Goal: Task Accomplishment & Management: Manage account settings

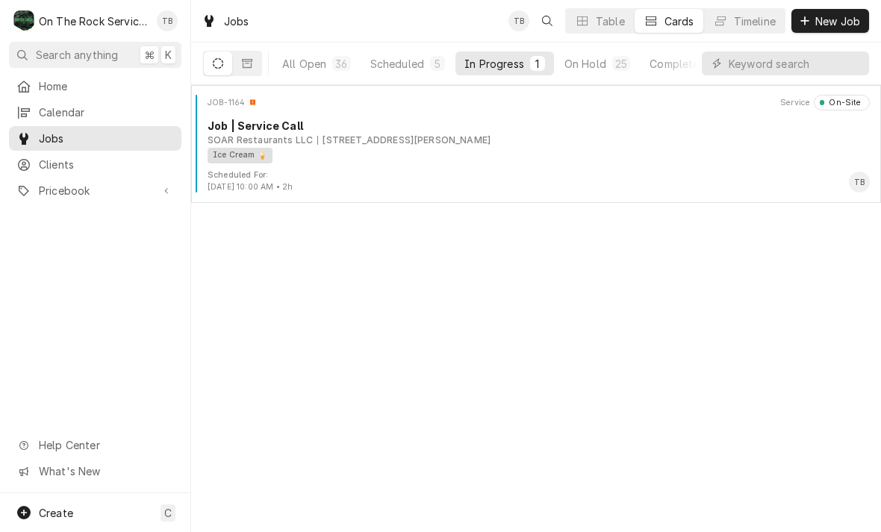
click at [485, 187] on div "Scheduled For: Oct 15th, 2025 - 10:00 AM • 2h TB" at bounding box center [536, 181] width 678 height 24
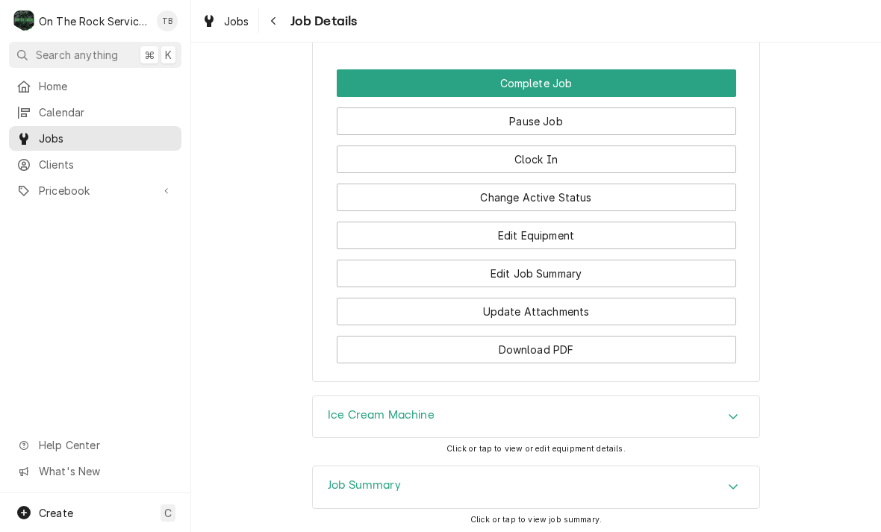
scroll to position [1807, 0]
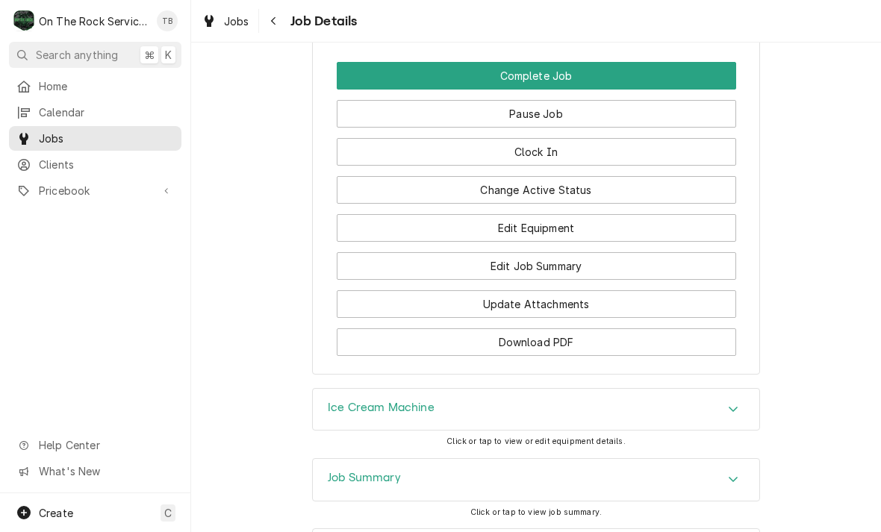
click at [549, 271] on button "Edit Job Summary" at bounding box center [536, 266] width 399 height 28
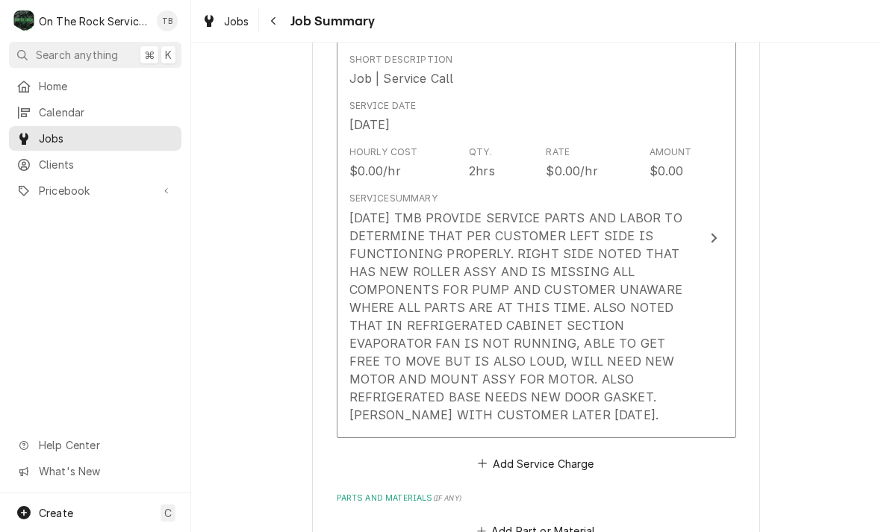
scroll to position [385, 0]
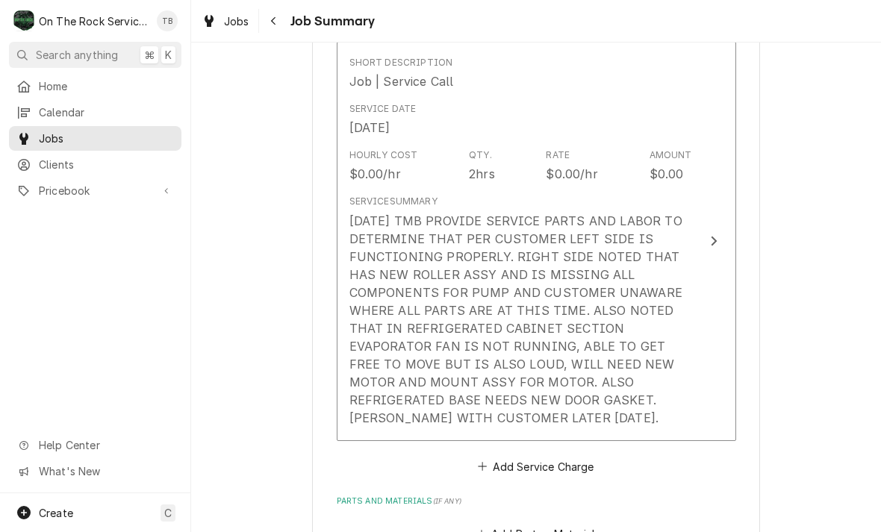
click at [558, 417] on div "10/15/25 TMB PROVIDE SERVICE PARTS AND LABOR TO DETERMINE THAT PER CUSTOMER LEF…" at bounding box center [520, 319] width 343 height 215
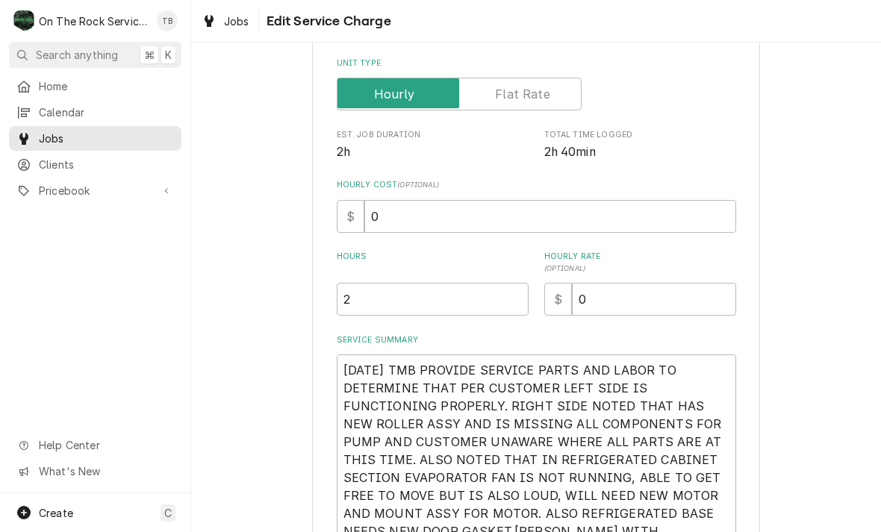
type textarea "x"
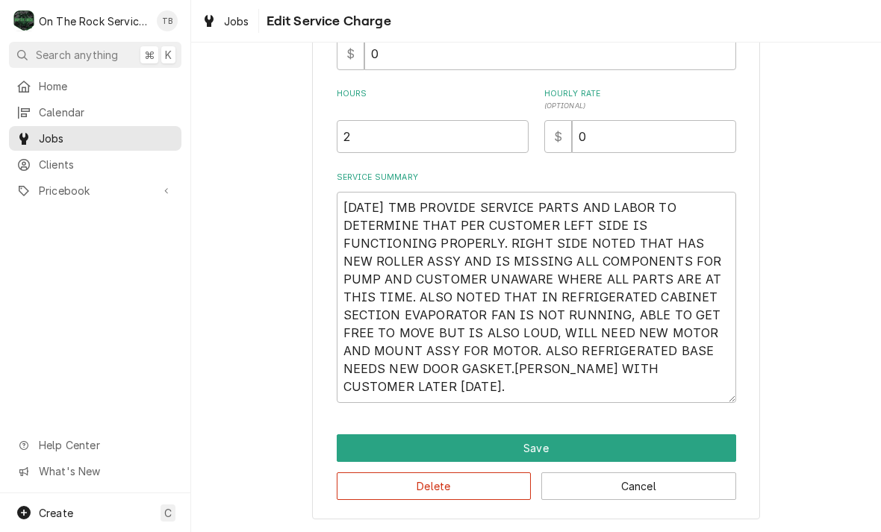
scroll to position [370, 0]
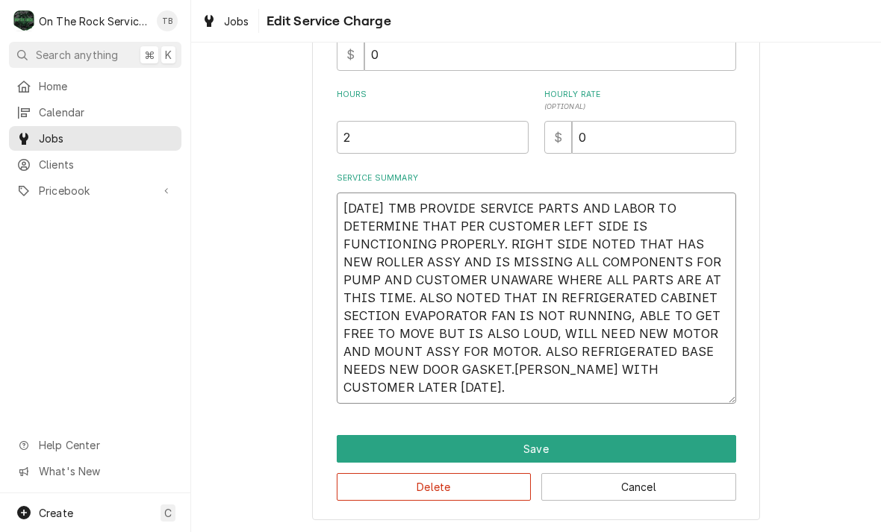
click at [432, 397] on textarea "10/15/25 TMB PROVIDE SERVICE PARTS AND LABOR TO DETERMINE THAT PER CUSTOMER LEF…" at bounding box center [536, 298] width 399 height 211
type textarea "10/15/25 TMB PROVIDE SERVICE PARTS AND LABOR TO DETERMINE THAT PER CUSTOMER LEF…"
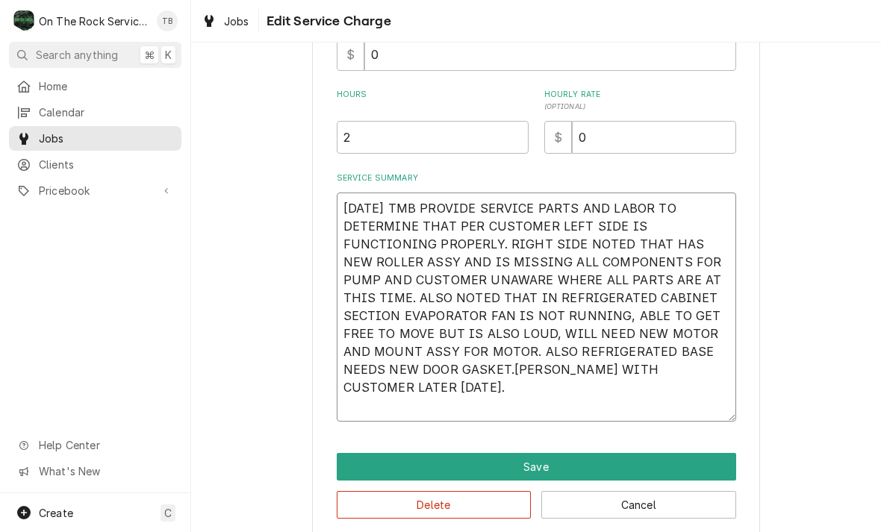
type textarea "x"
type textarea "10/15/25 TMB PROVIDE SERVICE PARTS AND LABOR TO DETERMINE THAT PER CUSTOMER LEF…"
type textarea "x"
type textarea "10/15/25 TMB PROVIDE SERVICE PARTS AND LABOR TO DETERMINE THAT PER CUSTOMER LEF…"
type textarea "x"
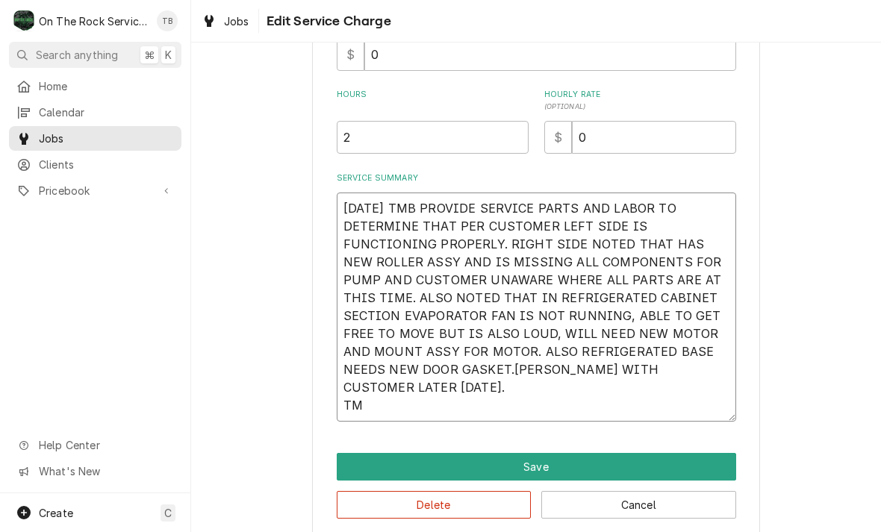
type textarea "10/15/25 TMB PROVIDE SERVICE PARTS AND LABOR TO DETERMINE THAT PER CUSTOMER LEF…"
type textarea "x"
type textarea "10/15/25 TMB PROVIDE SERVICE PARTS AND LABOR TO DETERMINE THAT PER CUSTOMER LEF…"
type textarea "x"
type textarea "10/15/25 TMB PROVIDE SERVICE PARTS AND LABOR TO DETERMINE THAT PER CUSTOMER LEF…"
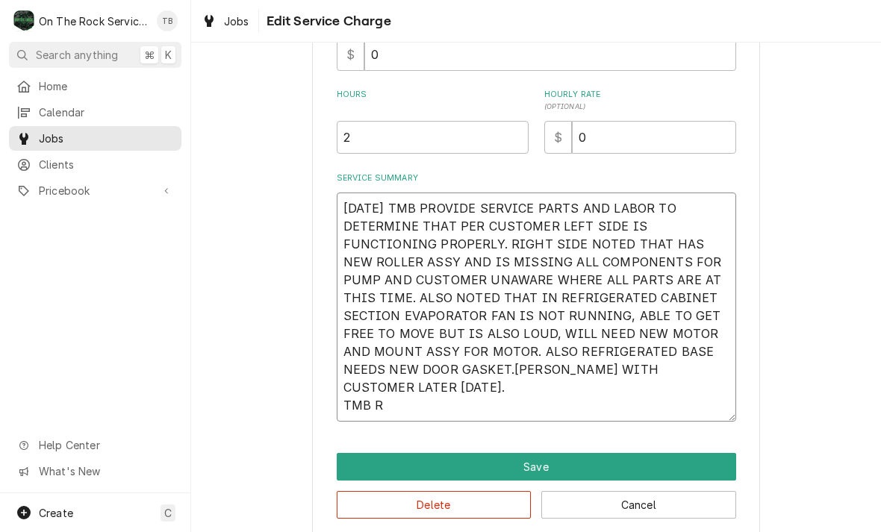
type textarea "x"
type textarea "10/15/25 TMB PROVIDE SERVICE PARTS AND LABOR TO DETERMINE THAT PER CUSTOMER LEF…"
type textarea "x"
type textarea "10/15/25 TMB PROVIDE SERVICE PARTS AND LABOR TO DETERMINE THAT PER CUSTOMER LEF…"
type textarea "x"
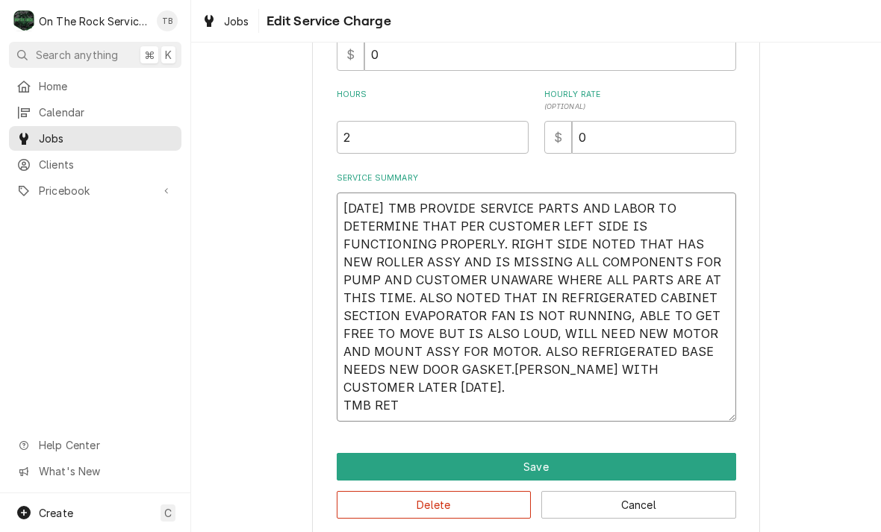
type textarea "10/15/25 TMB PROVIDE SERVICE PARTS AND LABOR TO DETERMINE THAT PER CUSTOMER LEF…"
type textarea "x"
type textarea "10/15/25 TMB PROVIDE SERVICE PARTS AND LABOR TO DETERMINE THAT PER CUSTOMER LEF…"
type textarea "x"
type textarea "10/15/25 TMB PROVIDE SERVICE PARTS AND LABOR TO DETERMINE THAT PER CUSTOMER LEF…"
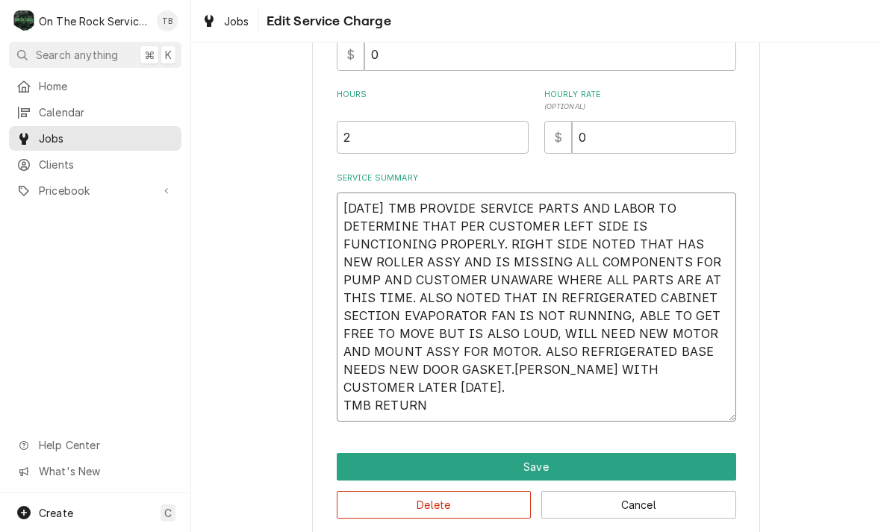
type textarea "x"
type textarea "10/15/25 TMB PROVIDE SERVICE PARTS AND LABOR TO DETERMINE THAT PER CUSTOMER LEF…"
type textarea "x"
type textarea "10/15/25 TMB PROVIDE SERVICE PARTS AND LABOR TO DETERMINE THAT PER CUSTOMER LEF…"
type textarea "x"
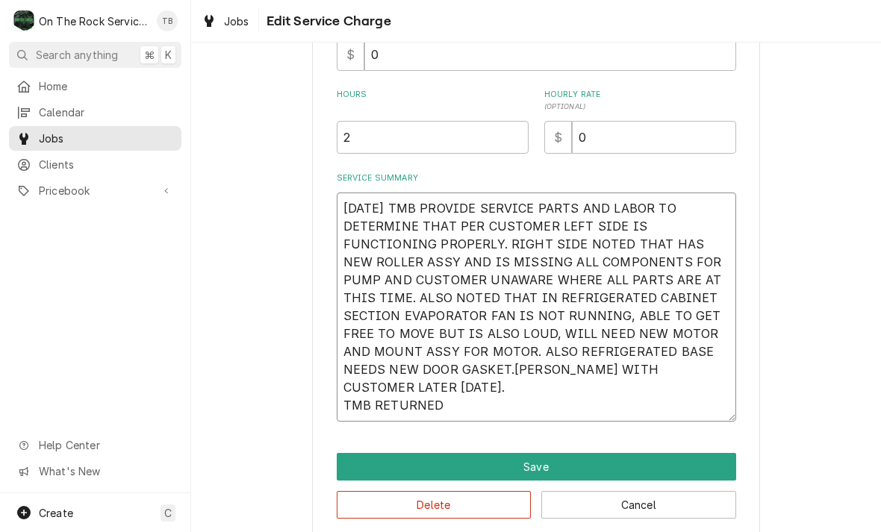
type textarea "10/15/25 TMB PROVIDE SERVICE PARTS AND LABOR TO DETERMINE THAT PER CUSTOMER LEF…"
type textarea "x"
type textarea "10/15/25 TMB PROVIDE SERVICE PARTS AND LABOR TO DETERMINE THAT PER CUSTOMER LEF…"
type textarea "x"
type textarea "10/15/25 TMB PROVIDE SERVICE PARTS AND LABOR TO DETERMINE THAT PER CUSTOMER LEF…"
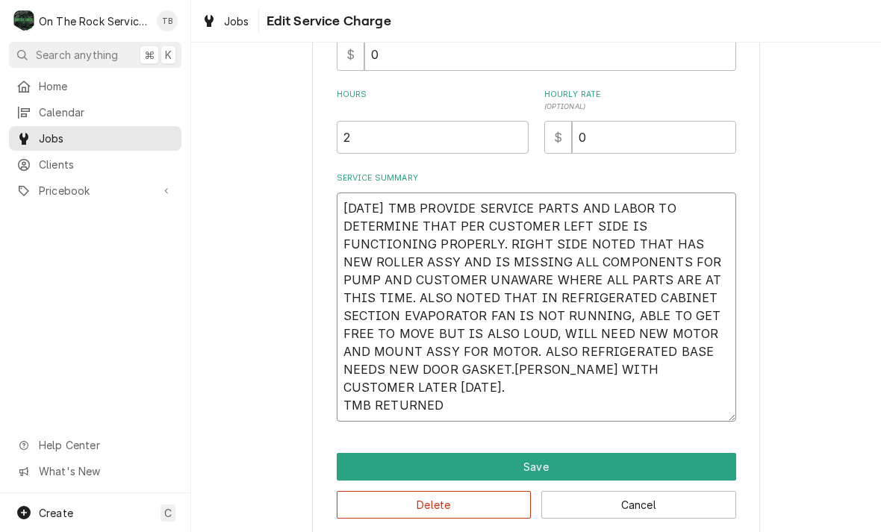
type textarea "x"
type textarea "10/15/25 TMB PROVIDE SERVICE PARTS AND LABOR TO DETERMINE THAT PER CUSTOMER LEF…"
type textarea "x"
type textarea "10/15/25 TMB PROVIDE SERVICE PARTS AND LABOR TO DETERMINE THAT PER CUSTOMER LEF…"
type textarea "x"
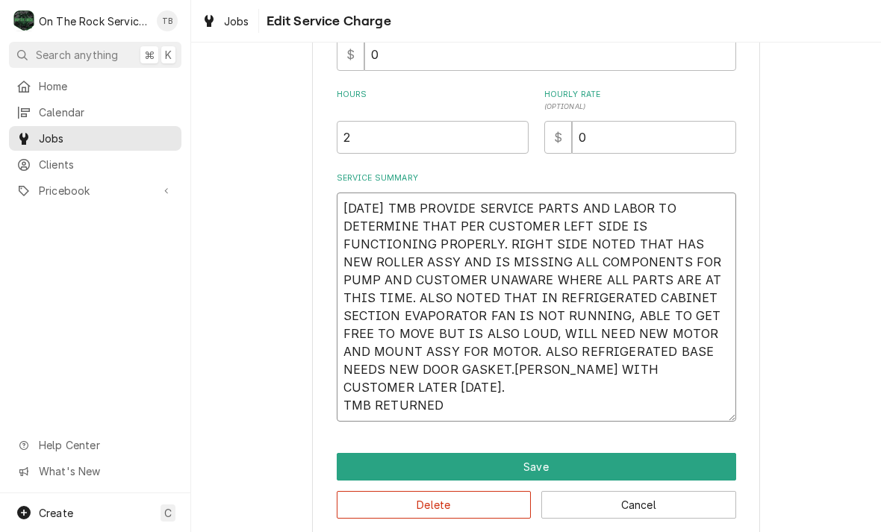
type textarea "10/15/25 TMB PROVIDE SERVICE PARTS AND LABOR TO DETERMINE THAT PER CUSTOMER LEF…"
type textarea "x"
type textarea "10/15/25 TMB PROVIDE SERVICE PARTS AND LABOR TO DETERMINE THAT PER CUSTOMER LEF…"
type textarea "x"
type textarea "10/15/25 TMB PROVIDE SERVICE PARTS AND LABOR TO DETERMINE THAT PER CUSTOMER LEF…"
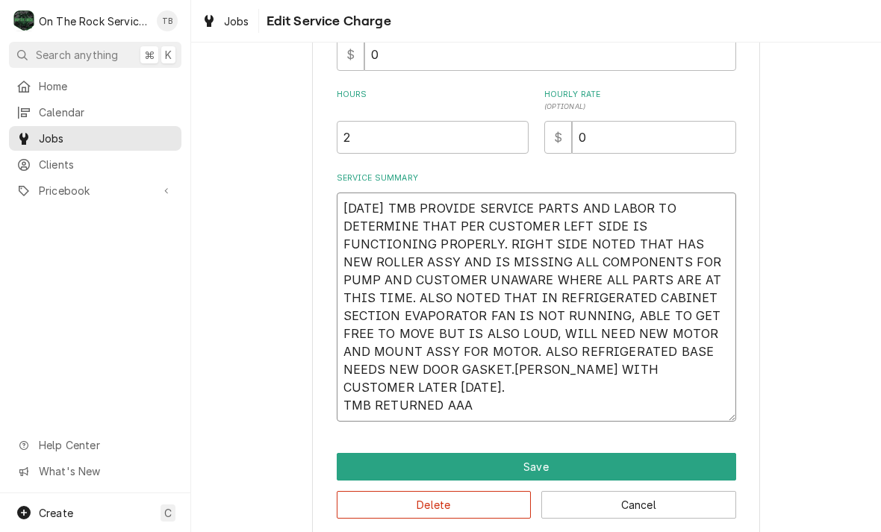
type textarea "x"
type textarea "10/15/25 TMB PROVIDE SERVICE PARTS AND LABOR TO DETERMINE THAT PER CUSTOMER LEF…"
type textarea "x"
type textarea "10/15/25 TMB PROVIDE SERVICE PARTS AND LABOR TO DETERMINE THAT PER CUSTOMER LEF…"
type textarea "x"
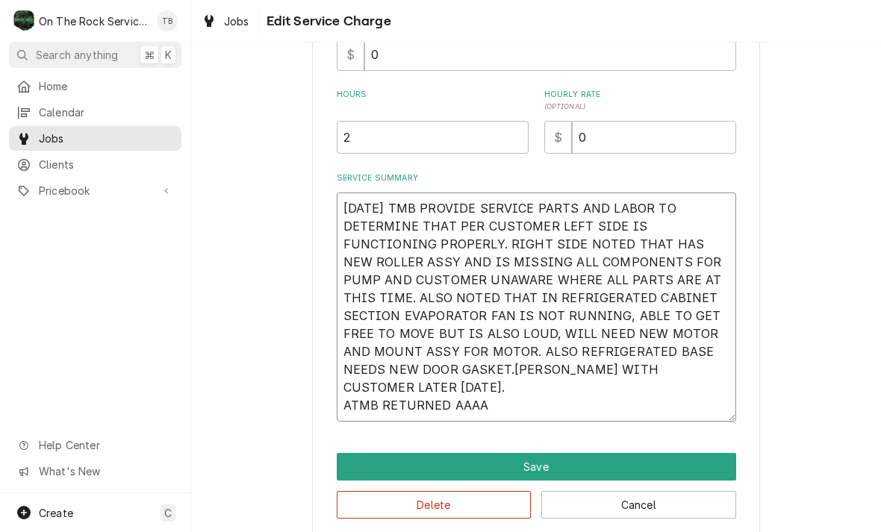
type textarea "10/15/25 TMB PROVIDE SERVICE PARTS AND LABOR TO DETERMINE THAT PER CUSTOMER LEF…"
type textarea "x"
type textarea "10/15/25 TMB PROVIDE SERVICE PARTS AND LABOR TO DETERMINE THAT PER CUSTOMER LEF…"
type textarea "x"
type textarea "10/15/25 TMB PROVIDE SERVICE PARTS AND LABOR TO DETERMINE THAT PER CUSTOMER LEF…"
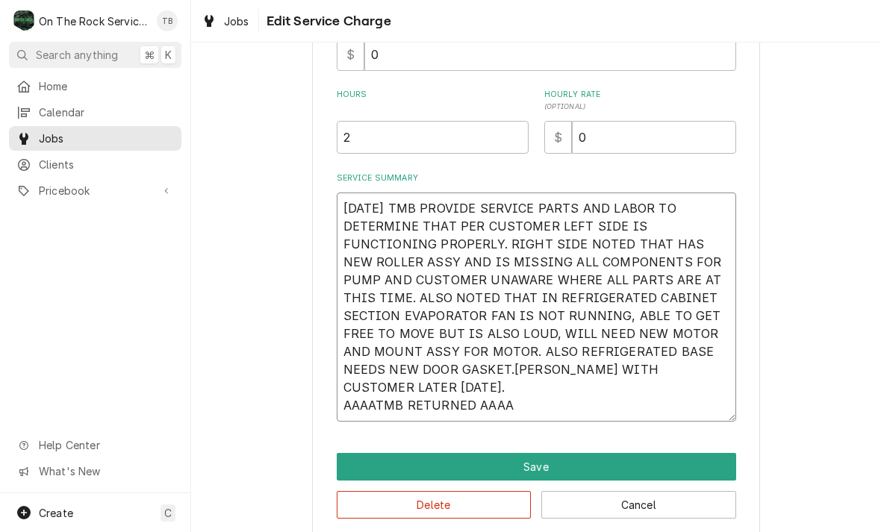
type textarea "x"
type textarea "10/15/25 TMB PROVIDE SERVICE PARTS AND LABOR TO DETERMINE THAT PER CUSTOMER LEF…"
type textarea "x"
type textarea "10/15/25 TMB PROVIDE SERVICE PARTS AND LABOR TO DETERMINE THAT PER CUSTOMER LEF…"
type textarea "x"
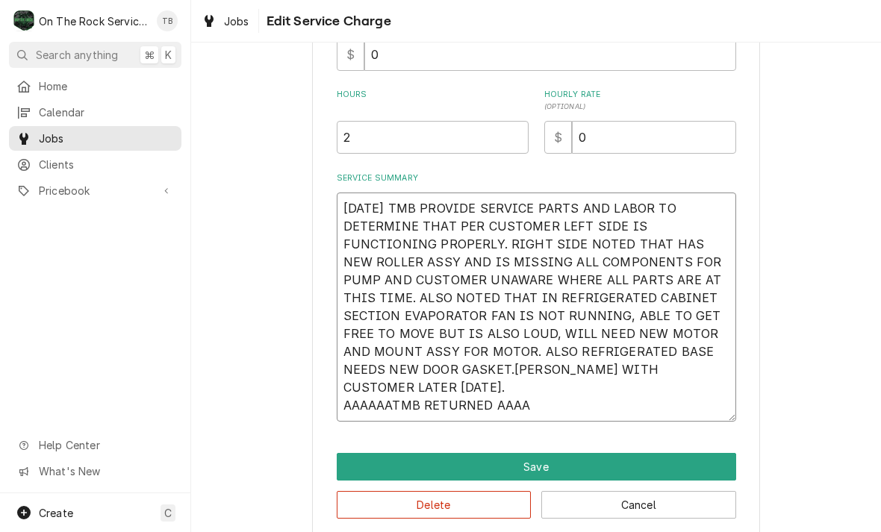
type textarea "10/15/25 TMB PROVIDE SERVICE PARTS AND LABOR TO DETERMINE THAT PER CUSTOMER LEF…"
type textarea "x"
type textarea "10/15/25 TMB PROVIDE SERVICE PARTS AND LABOR TO DETERMINE THAT PER CUSTOMER LEF…"
type textarea "x"
type textarea "10/15/25 TMB PROVIDE SERVICE PARTS AND LABOR TO DETERMINE THAT PER CUSTOMER LEF…"
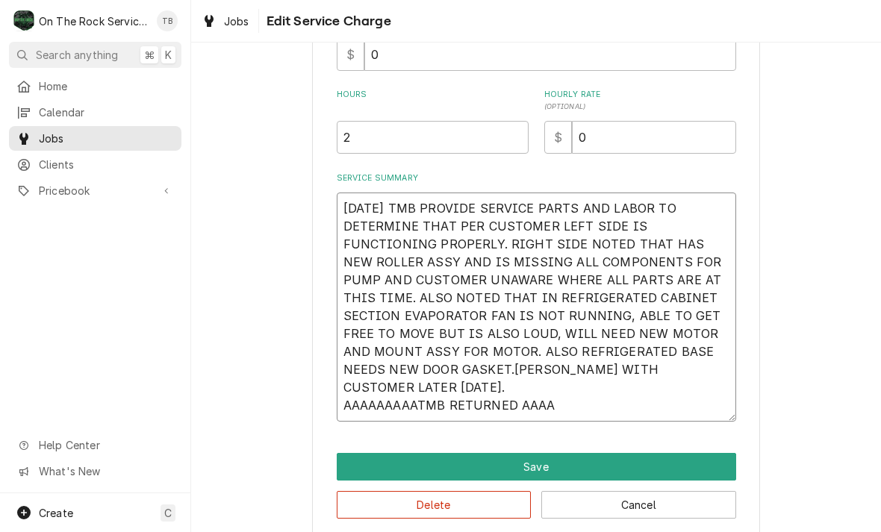
type textarea "x"
type textarea "10/15/25 TMB PROVIDE SERVICE PARTS AND LABOR TO DETERMINE THAT PER CUSTOMER LEF…"
type textarea "x"
type textarea "10/15/25 TMB PROVIDE SERVICE PARTS AND LABOR TO DETERMINE THAT PER CUSTOMER LEF…"
type textarea "x"
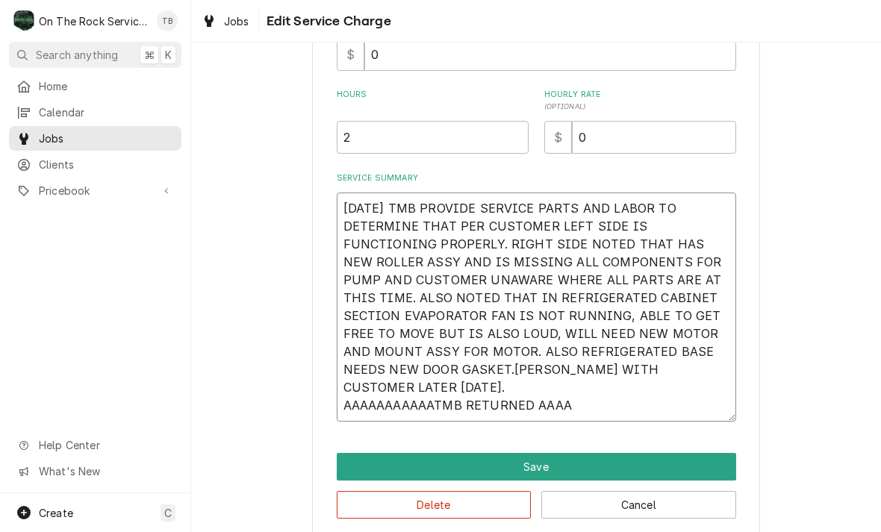
type textarea "10/15/25 TMB PROVIDE SERVICE PARTS AND LABOR TO DETERMINE THAT PER CUSTOMER LEF…"
type textarea "x"
type textarea "10/15/25 TMB PROVIDE SERVICE PARTS AND LABOR TO DETERMINE THAT PER CUSTOMER LEF…"
type textarea "x"
type textarea "10/15/25 TMB PROVIDE SERVICE PARTS AND LABOR TO DETERMINE THAT PER CUSTOMER LEF…"
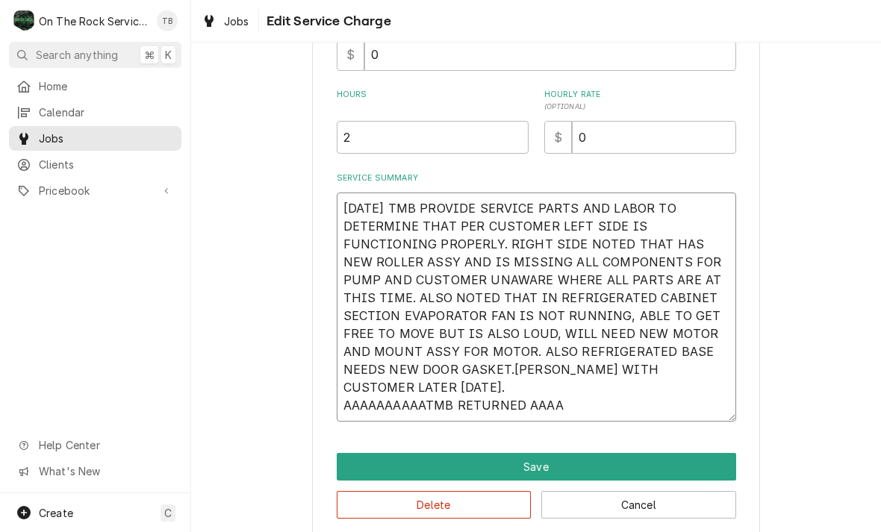
type textarea "x"
type textarea "10/15/25 TMB PROVIDE SERVICE PARTS AND LABOR TO DETERMINE THAT PER CUSTOMER LEF…"
type textarea "x"
type textarea "10/15/25 TMB PROVIDE SERVICE PARTS AND LABOR TO DETERMINE THAT PER CUSTOMER LEF…"
type textarea "x"
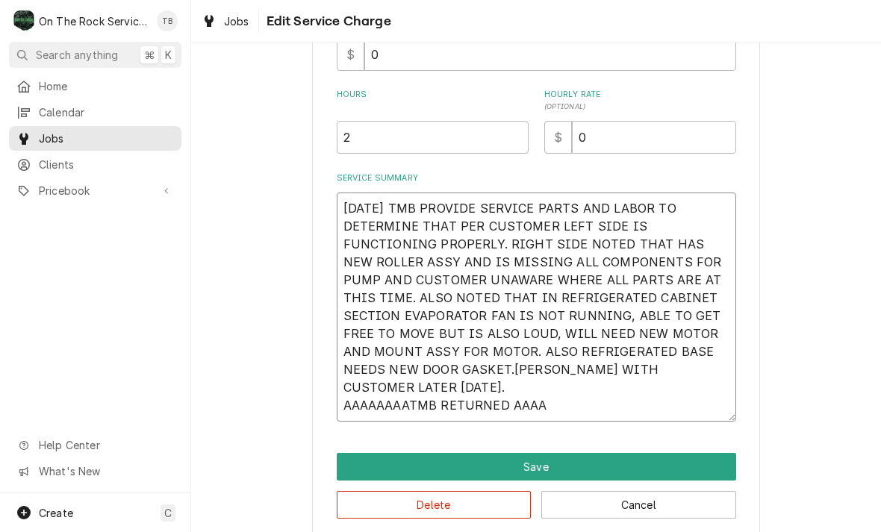
type textarea "10/15/25 TMB PROVIDE SERVICE PARTS AND LABOR TO DETERMINE THAT PER CUSTOMER LEF…"
type textarea "x"
type textarea "10/15/25 TMB PROVIDE SERVICE PARTS AND LABOR TO DETERMINE THAT PER CUSTOMER LEF…"
type textarea "x"
type textarea "10/15/25 TMB PROVIDE SERVICE PARTS AND LABOR TO DETERMINE THAT PER CUSTOMER LEF…"
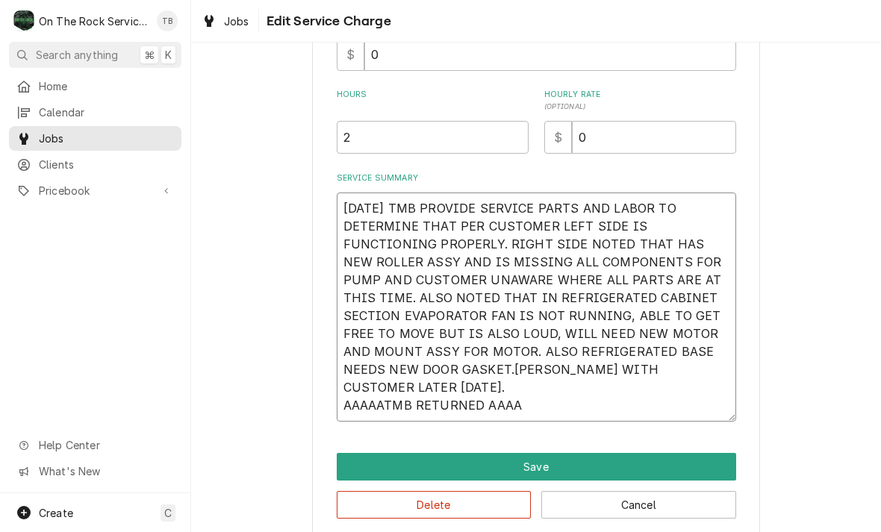
type textarea "x"
type textarea "10/15/25 TMB PROVIDE SERVICE PARTS AND LABOR TO DETERMINE THAT PER CUSTOMER LEF…"
type textarea "x"
type textarea "10/15/25 TMB PROVIDE SERVICE PARTS AND LABOR TO DETERMINE THAT PER CUSTOMER LEF…"
type textarea "x"
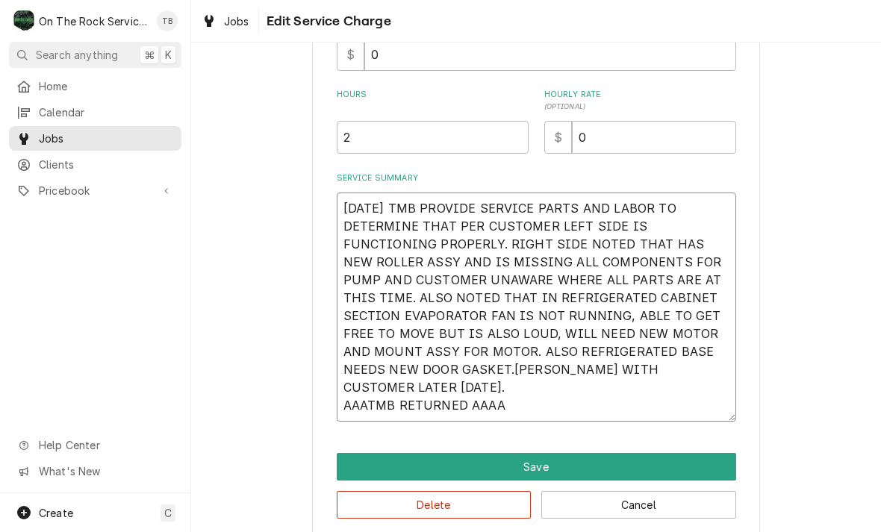
type textarea "10/15/25 TMB PROVIDE SERVICE PARTS AND LABOR TO DETERMINE THAT PER CUSTOMER LEF…"
type textarea "x"
type textarea "10/15/25 TMB PROVIDE SERVICE PARTS AND LABOR TO DETERMINE THAT PER CUSTOMER LEF…"
type textarea "x"
type textarea "10/15/25 TMB PROVIDE SERVICE PARTS AND LABOR TO DETERMINE THAT PER CUSTOMER LEF…"
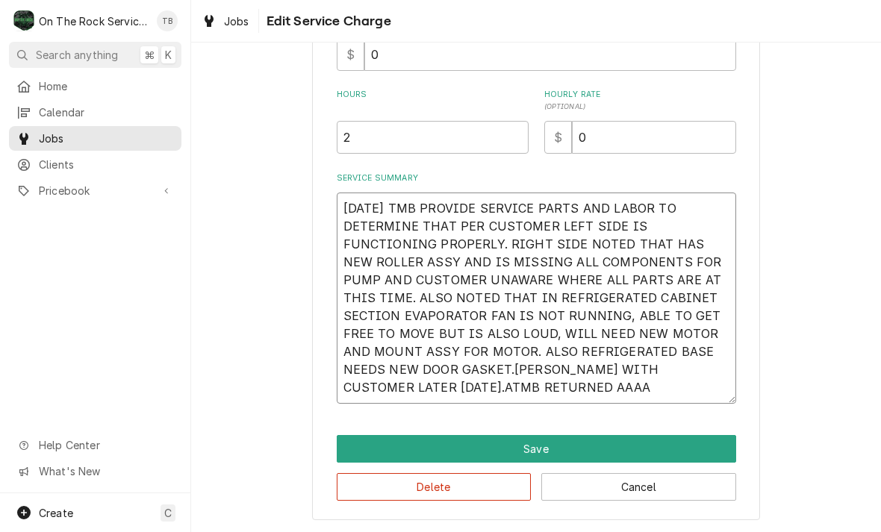
type textarea "x"
type textarea "10/15/25 TMB PROVIDE SERVICE PARTS AND LABOR TO DETERMINE THAT PER CUSTOMER LEF…"
type textarea "x"
type textarea "10/15/25 TMB PROVIDE SERVICE PARTS AND LABOR TO DETERMINE THAT PER CUSTOMER LEF…"
type textarea "x"
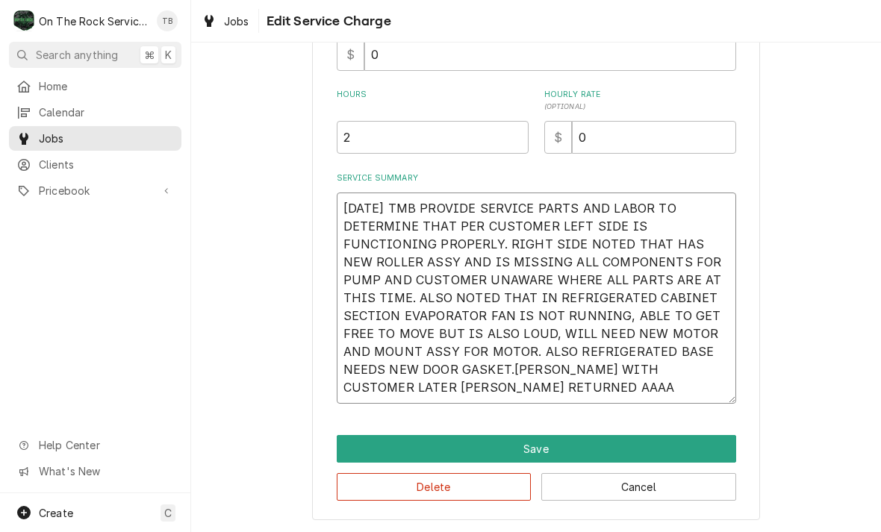
type textarea "10/15/25 TMB PROVIDE SERVICE PARTS AND LABOR TO DETERMINE THAT PER CUSTOMER LEF…"
click at [535, 402] on textarea "10/15/25 TMB PROVIDE SERVICE PARTS AND LABOR TO DETERMINE THAT PER CUSTOMER LEF…" at bounding box center [536, 298] width 399 height 211
type textarea "x"
type textarea "10/15/25 TMB PROVIDE SERVICE PARTS AND LABOR TO DETERMINE THAT PER CUSTOMER LEF…"
type textarea "x"
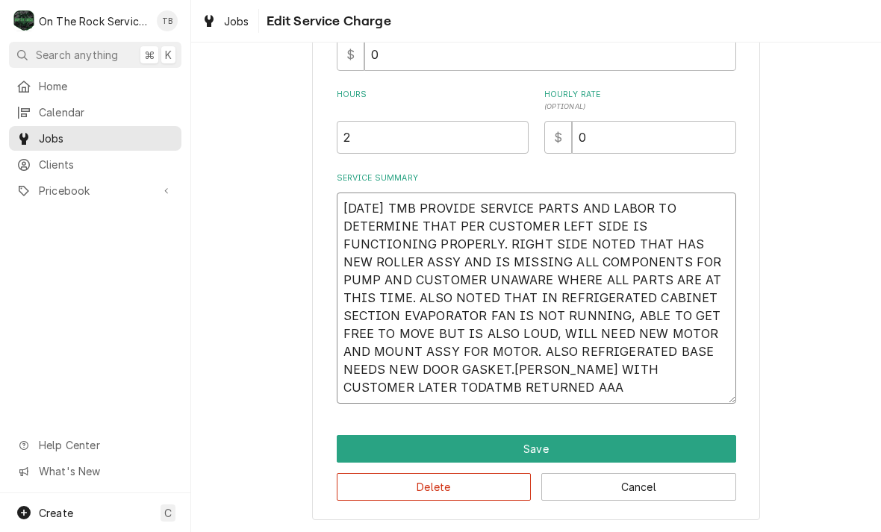
type textarea "10/15/25 TMB PROVIDE SERVICE PARTS AND LABOR TO DETERMINE THAT PER CUSTOMER LEF…"
type textarea "x"
type textarea "10/15/25 TMB PROVIDE SERVICE PARTS AND LABOR TO DETERMINE THAT PER CUSTOMER LEF…"
type textarea "x"
type textarea "10/15/25 TMB PROVIDE SERVICE PARTS AND LABOR TO DETERMINE THAT PER CUSTOMER LEF…"
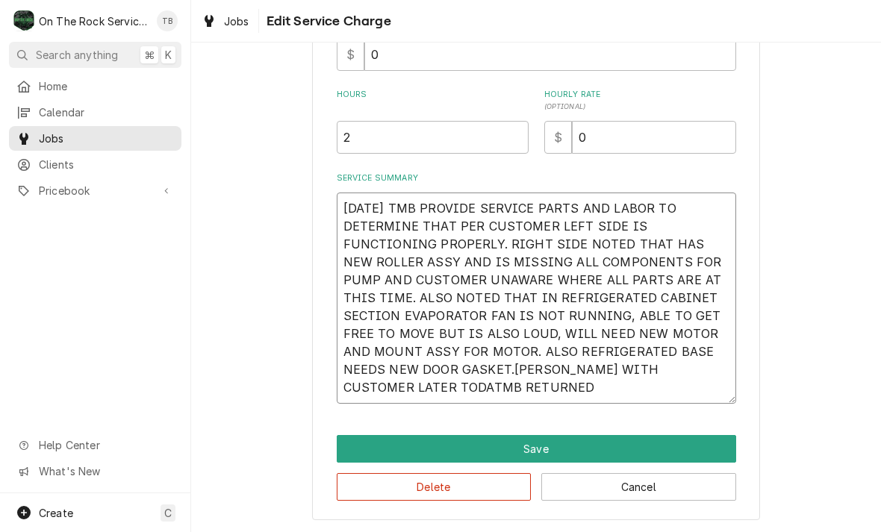
type textarea "x"
type textarea "10/15/25 TMB PROVIDE SERVICE PARTS AND LABOR TO DETERMINE THAT PER CUSTOMER LEF…"
type textarea "x"
type textarea "10/15/25 TMB PROVIDE SERVICE PARTS AND LABOR TO DETERMINE THAT PER CUSTOMER LEF…"
type textarea "x"
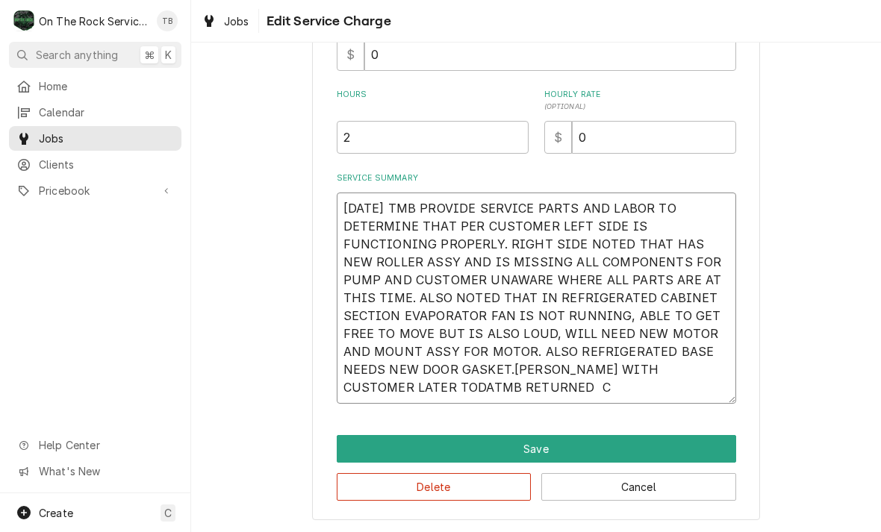
type textarea "10/15/25 TMB PROVIDE SERVICE PARTS AND LABOR TO DETERMINE THAT PER CUSTOMER LEF…"
type textarea "x"
type textarea "10/15/25 TMB PROVIDE SERVICE PARTS AND LABOR TO DETERMINE THAT PER CUSTOMER LEF…"
type textarea "x"
type textarea "10/15/25 TMB PROVIDE SERVICE PARTS AND LABOR TO DETERMINE THAT PER CUSTOMER LEF…"
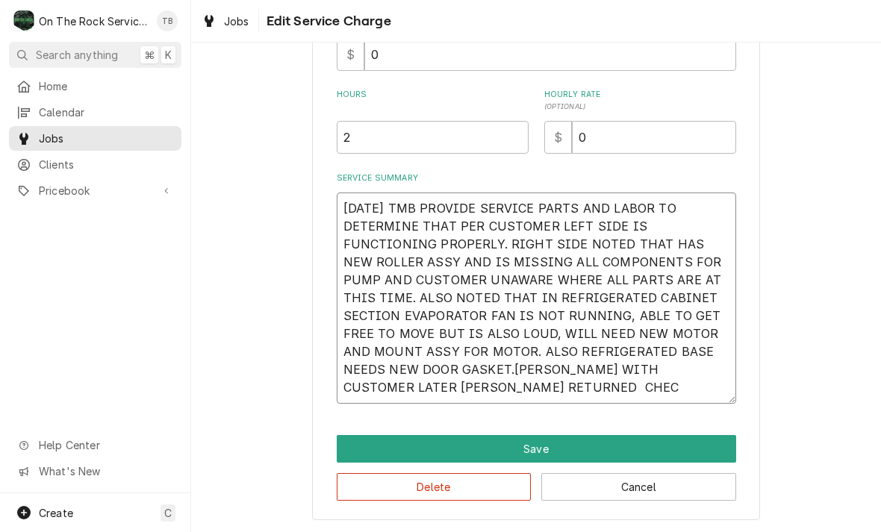
type textarea "x"
type textarea "10/15/25 TMB PROVIDE SERVICE PARTS AND LABOR TO DETERMINE THAT PER CUSTOMER LEF…"
type textarea "x"
type textarea "10/15/25 TMB PROVIDE SERVICE PARTS AND LABOR TO DETERMINE THAT PER CUSTOMER LEF…"
type textarea "x"
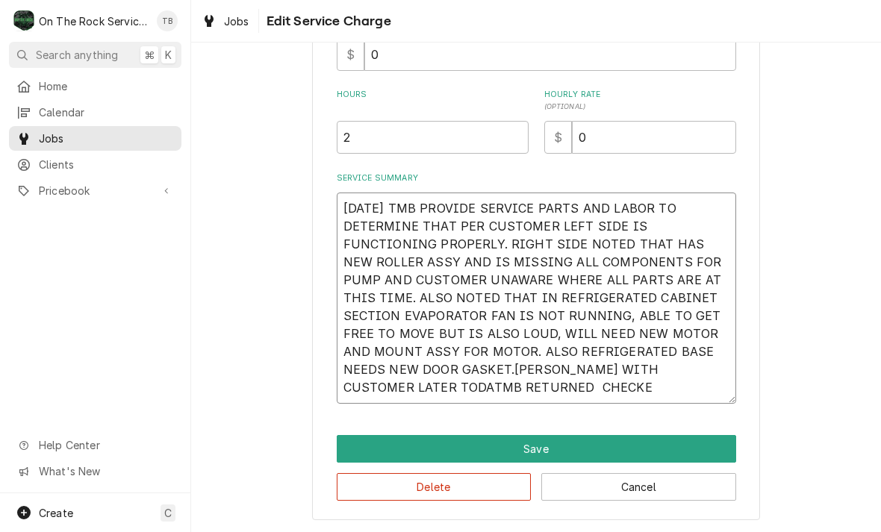
type textarea "10/15/25 TMB PROVIDE SERVICE PARTS AND LABOR TO DETERMINE THAT PER CUSTOMER LEF…"
type textarea "x"
type textarea "10/15/25 TMB PROVIDE SERVICE PARTS AND LABOR TO DETERMINE THAT PER CUSTOMER LEF…"
type textarea "x"
type textarea "10/15/25 TMB PROVIDE SERVICE PARTS AND LABOR TO DETERMINE THAT PER CUSTOMER LEF…"
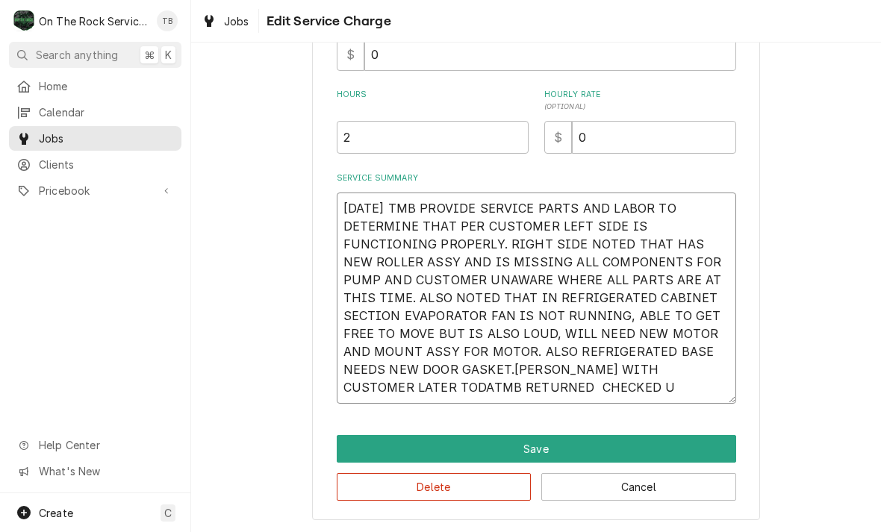
type textarea "x"
type textarea "10/15/25 TMB PROVIDE SERVICE PARTS AND LABOR TO DETERMINE THAT PER CUSTOMER LEF…"
type textarea "x"
type textarea "10/15/25 TMB PROVIDE SERVICE PARTS AND LABOR TO DETERMINE THAT PER CUSTOMER LEF…"
type textarea "x"
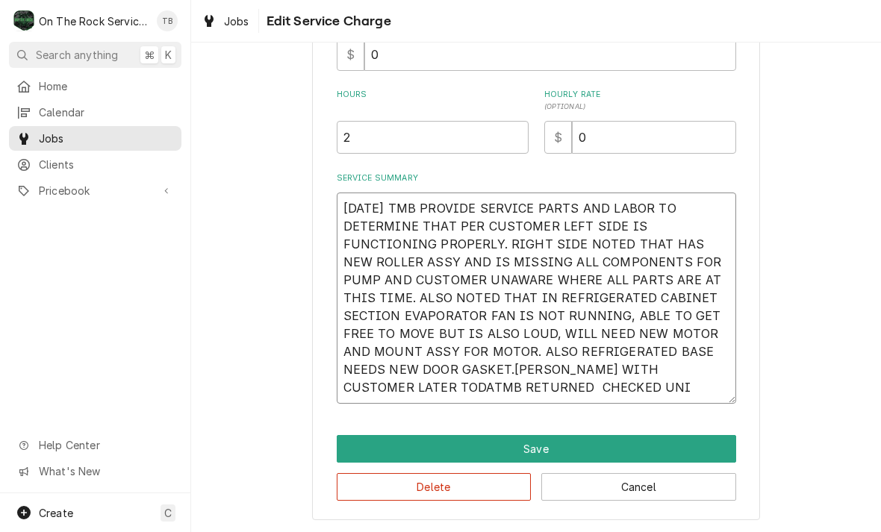
type textarea "10/15/25 TMB PROVIDE SERVICE PARTS AND LABOR TO DETERMINE THAT PER CUSTOMER LEF…"
type textarea "x"
type textarea "10/15/25 TMB PROVIDE SERVICE PARTS AND LABOR TO DETERMINE THAT PER CUSTOMER LEF…"
type textarea "x"
type textarea "10/15/25 TMB PROVIDE SERVICE PARTS AND LABOR TO DETERMINE THAT PER CUSTOMER LEF…"
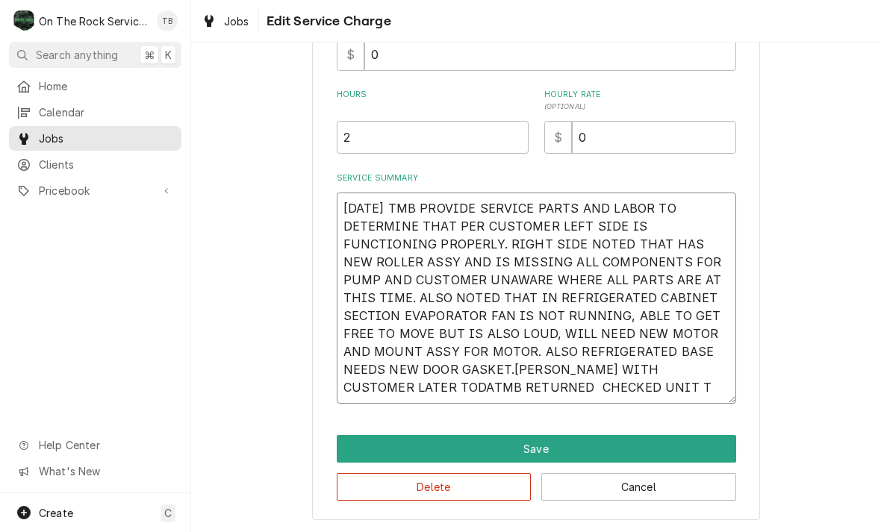
type textarea "x"
type textarea "10/15/25 TMB PROVIDE SERVICE PARTS AND LABOR TO DETERMINE THAT PER CUSTOMER LEF…"
type textarea "x"
type textarea "10/15/25 TMB PROVIDE SERVICE PARTS AND LABOR TO DETERMINE THAT PER CUSTOMER LEF…"
type textarea "x"
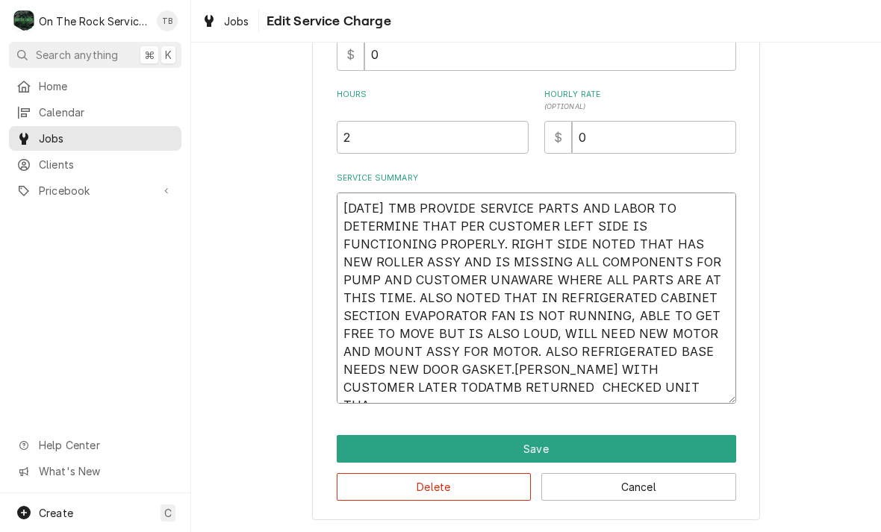
type textarea "10/15/25 TMB PROVIDE SERVICE PARTS AND LABOR TO DETERMINE THAT PER CUSTOMER LEF…"
type textarea "x"
type textarea "10/15/25 TMB PROVIDE SERVICE PARTS AND LABOR TO DETERMINE THAT PER CUSTOMER LEF…"
type textarea "x"
type textarea "10/15/25 TMB PROVIDE SERVICE PARTS AND LABOR TO DETERMINE THAT PER CUSTOMER LEF…"
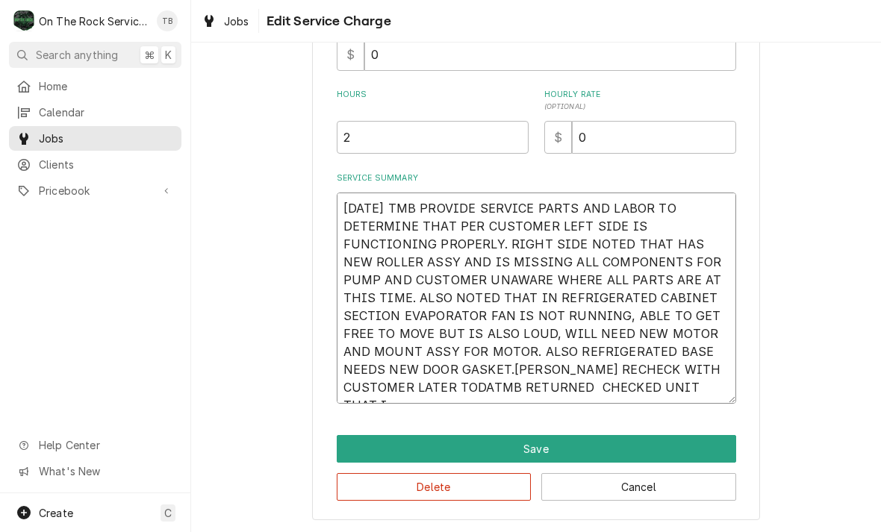
type textarea "x"
type textarea "10/15/25 TMB PROVIDE SERVICE PARTS AND LABOR TO DETERMINE THAT PER CUSTOMER LEF…"
type textarea "x"
type textarea "10/15/25 TMB PROVIDE SERVICE PARTS AND LABOR TO DETERMINE THAT PER CUSTOMER LEF…"
type textarea "x"
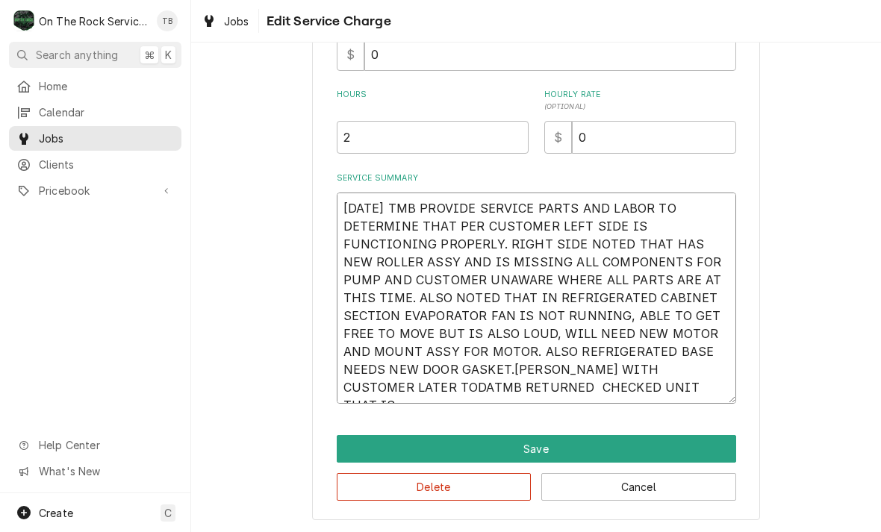
type textarea "10/15/25 TMB PROVIDE SERVICE PARTS AND LABOR TO DETERMINE THAT PER CUSTOMER LEF…"
type textarea "x"
type textarea "10/15/25 TMB PROVIDE SERVICE PARTS AND LABOR TO DETERMINE THAT PER CUSTOMER LEF…"
type textarea "x"
type textarea "10/15/25 TMB PROVIDE SERVICE PARTS AND LABOR TO DETERMINE THAT PER CUSTOMER LEF…"
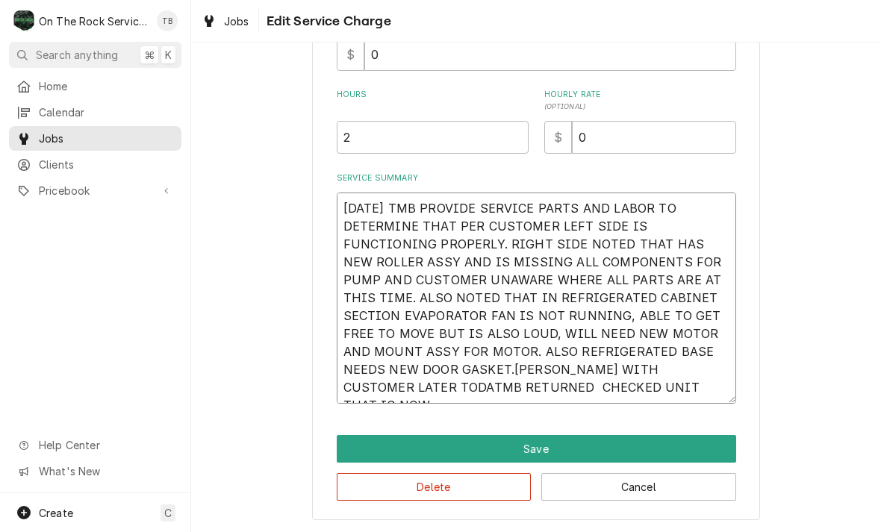
type textarea "x"
type textarea "10/15/25 TMB PROVIDE SERVICE PARTS AND LABOR TO DETERMINE THAT PER CUSTOMER LEF…"
type textarea "x"
type textarea "10/15/25 TMB PROVIDE SERVICE PARTS AND LABOR TO DETERMINE THAT PER CUSTOMER LEF…"
type textarea "x"
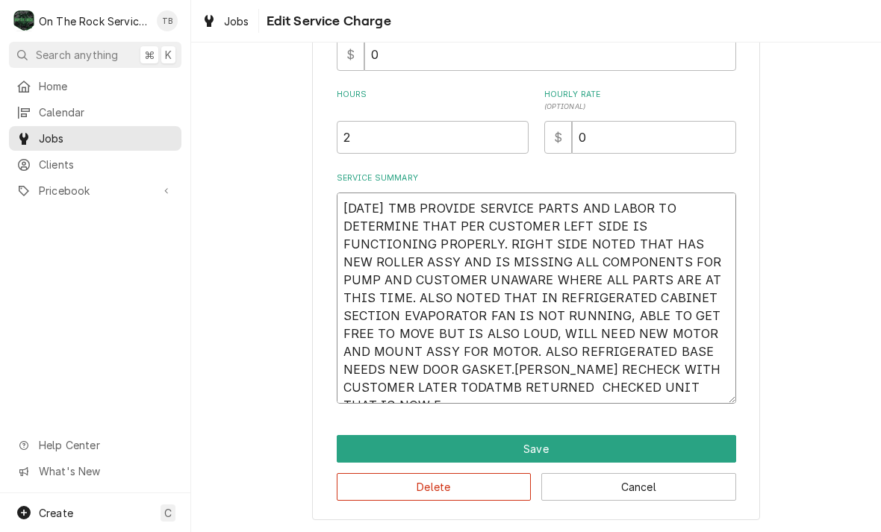
type textarea "10/15/25 TMB PROVIDE SERVICE PARTS AND LABOR TO DETERMINE THAT PER CUSTOMER LEF…"
type textarea "x"
type textarea "10/15/25 TMB PROVIDE SERVICE PARTS AND LABOR TO DETERMINE THAT PER CUSTOMER LEF…"
type textarea "x"
type textarea "10/15/25 TMB PROVIDE SERVICE PARTS AND LABOR TO DETERMINE THAT PER CUSTOMER LEF…"
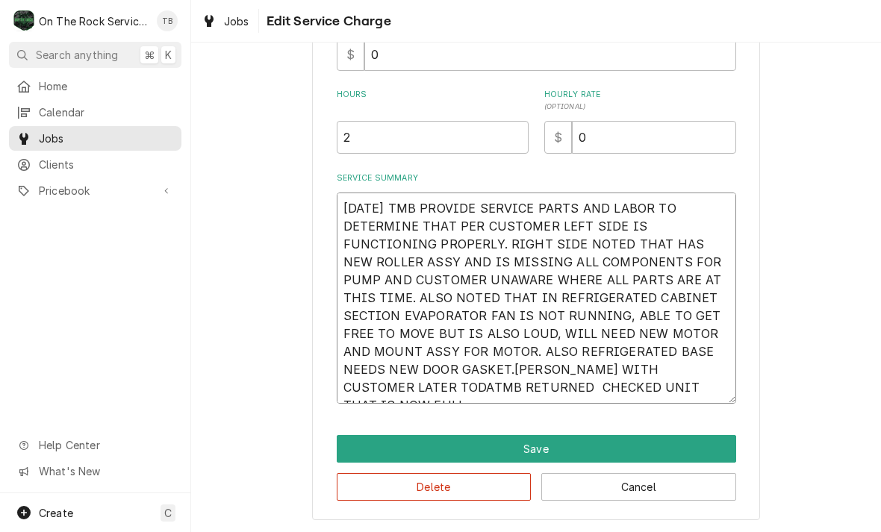
type textarea "x"
type textarea "10/15/25 TMB PROVIDE SERVICE PARTS AND LABOR TO DETERMINE THAT PER CUSTOMER LEF…"
type textarea "x"
type textarea "10/15/25 TMB PROVIDE SERVICE PARTS AND LABOR TO DETERMINE THAT PER CUSTOMER LEF…"
type textarea "x"
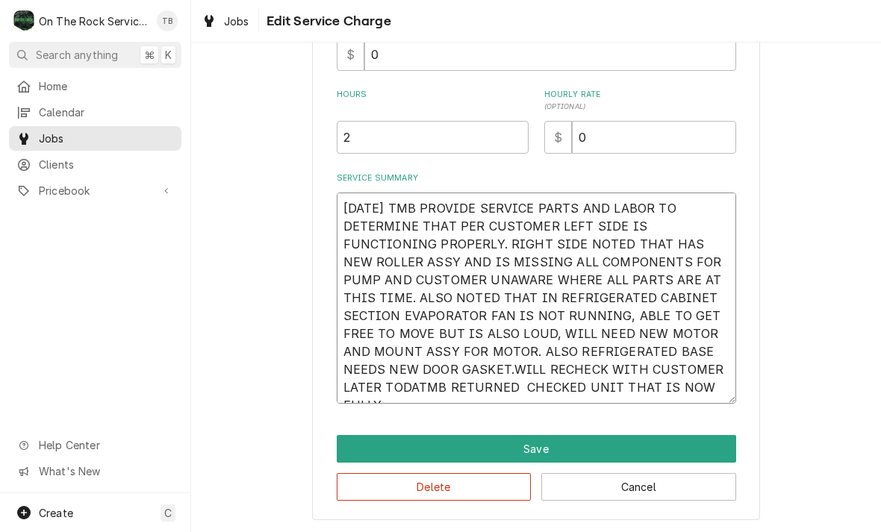
type textarea "10/15/25 TMB PROVIDE SERVICE PARTS AND LABOR TO DETERMINE THAT PER CUSTOMER LEF…"
type textarea "x"
type textarea "10/15/25 TMB PROVIDE SERVICE PARTS AND LABOR TO DETERMINE THAT PER CUSTOMER LEF…"
type textarea "x"
type textarea "10/15/25 TMB PROVIDE SERVICE PARTS AND LABOR TO DETERMINE THAT PER CUSTOMER LEF…"
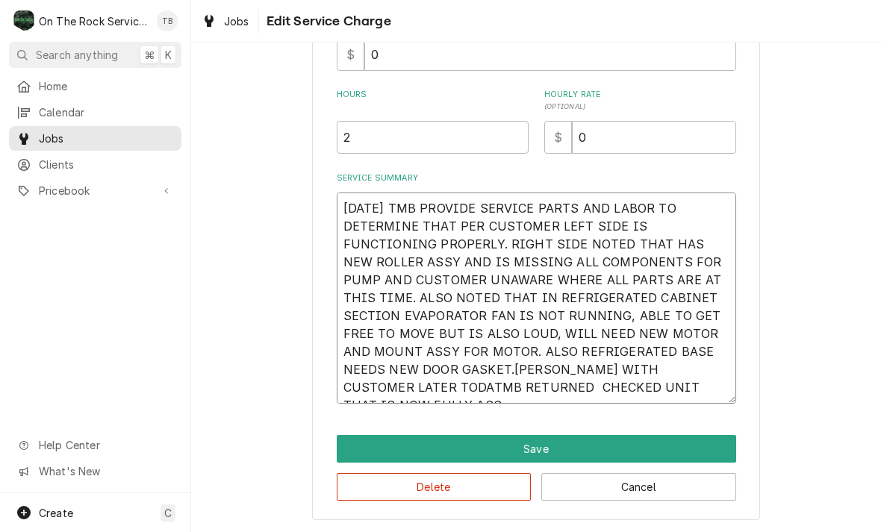
type textarea "x"
type textarea "10/15/25 TMB PROVIDE SERVICE PARTS AND LABOR TO DETERMINE THAT PER CUSTOMER LEF…"
type textarea "x"
type textarea "10/15/25 TMB PROVIDE SERVICE PARTS AND LABOR TO DETERMINE THAT PER CUSTOMER LEF…"
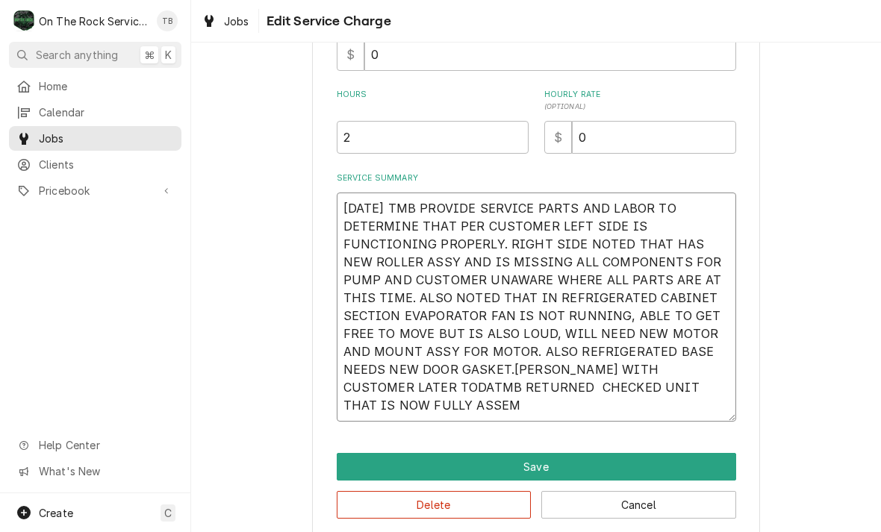
type textarea "x"
type textarea "10/15/25 TMB PROVIDE SERVICE PARTS AND LABOR TO DETERMINE THAT PER CUSTOMER LEF…"
type textarea "x"
type textarea "10/15/25 TMB PROVIDE SERVICE PARTS AND LABOR TO DETERMINE THAT PER CUSTOMER LEF…"
type textarea "x"
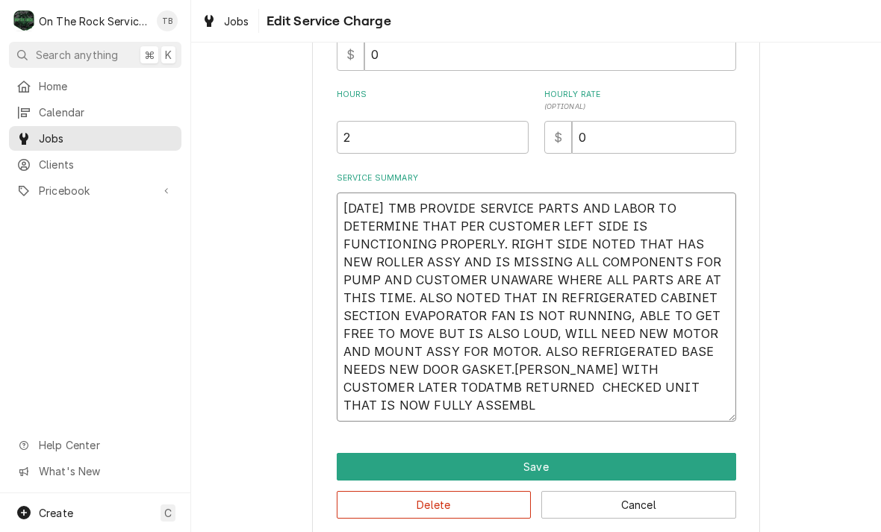
type textarea "10/15/25 TMB PROVIDE SERVICE PARTS AND LABOR TO DETERMINE THAT PER CUSTOMER LEF…"
type textarea "x"
type textarea "10/15/25 TMB PROVIDE SERVICE PARTS AND LABOR TO DETERMINE THAT PER CUSTOMER LEF…"
type textarea "x"
type textarea "10/15/25 TMB PROVIDE SERVICE PARTS AND LABOR TO DETERMINE THAT PER CUSTOMER LEF…"
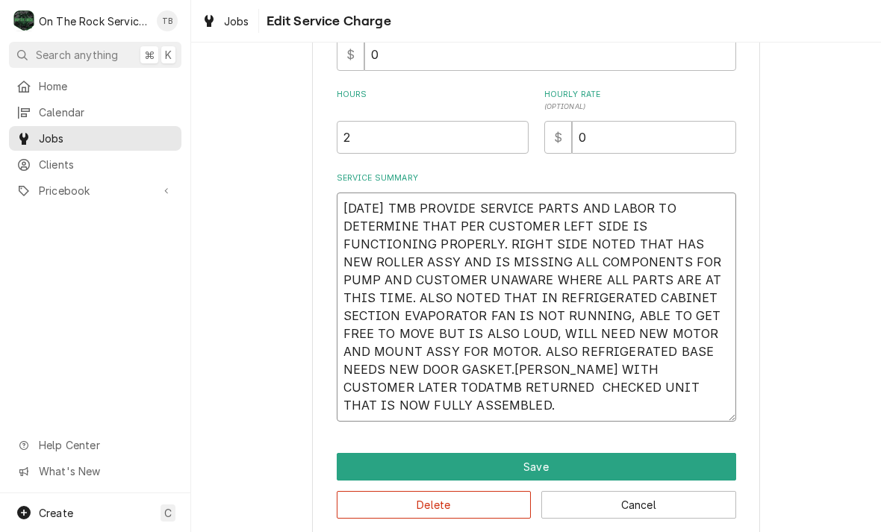
type textarea "x"
type textarea "10/15/25 TMB PROVIDE SERVICE PARTS AND LABOR TO DETERMINE THAT PER CUSTOMER LEF…"
type textarea "x"
type textarea "10/15/25 TMB PROVIDE SERVICE PARTS AND LABOR TO DETERMINE THAT PER CUSTOMER LEF…"
type textarea "x"
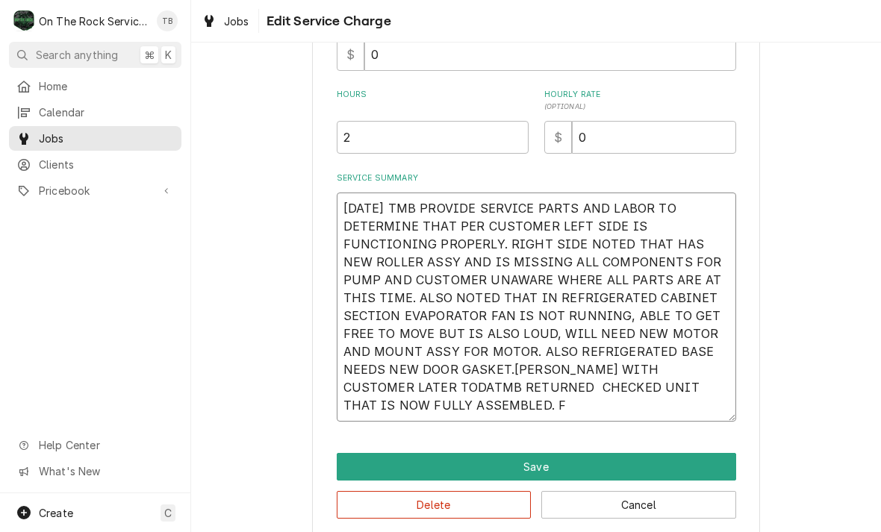
type textarea "10/15/25 TMB PROVIDE SERVICE PARTS AND LABOR TO DETERMINE THAT PER CUSTOMER LEF…"
type textarea "x"
type textarea "10/15/25 TMB PROVIDE SERVICE PARTS AND LABOR TO DETERMINE THAT PER CUSTOMER LEF…"
type textarea "x"
type textarea "10/15/25 TMB PROVIDE SERVICE PARTS AND LABOR TO DETERMINE THAT PER CUSTOMER LEF…"
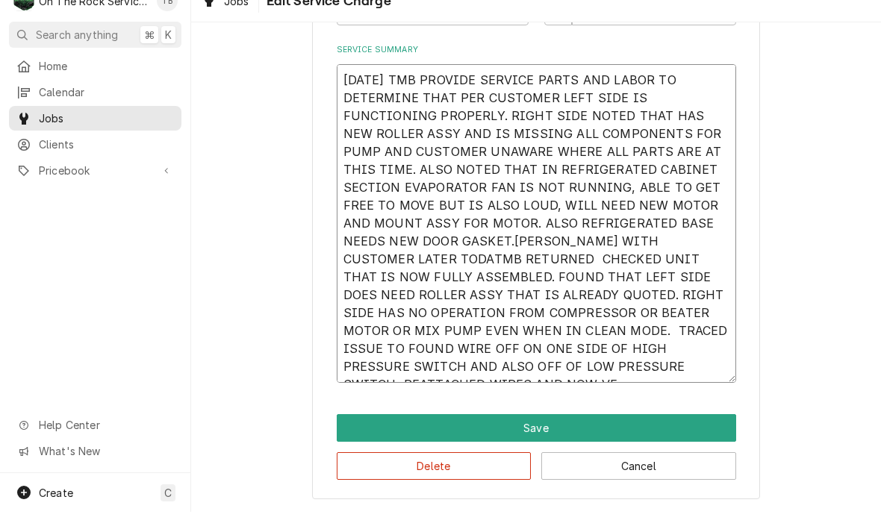
scroll to position [478, 0]
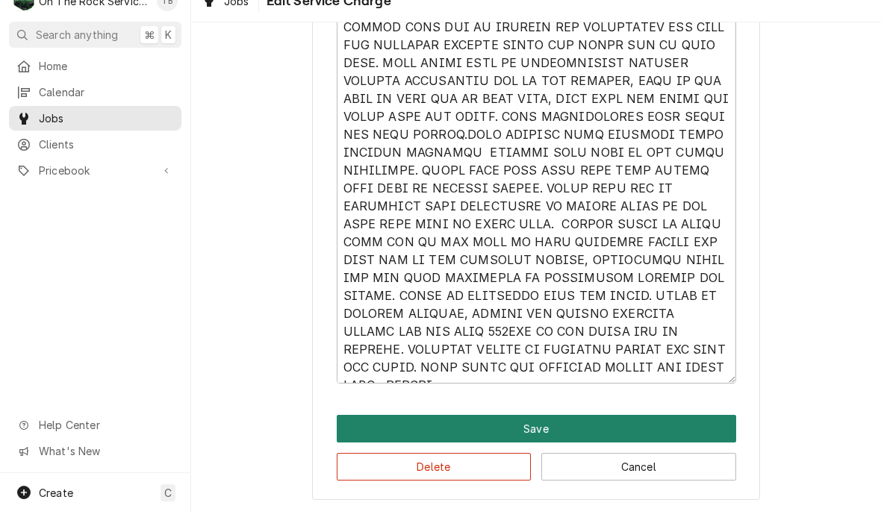
click at [542, 435] on button "Save" at bounding box center [536, 449] width 399 height 28
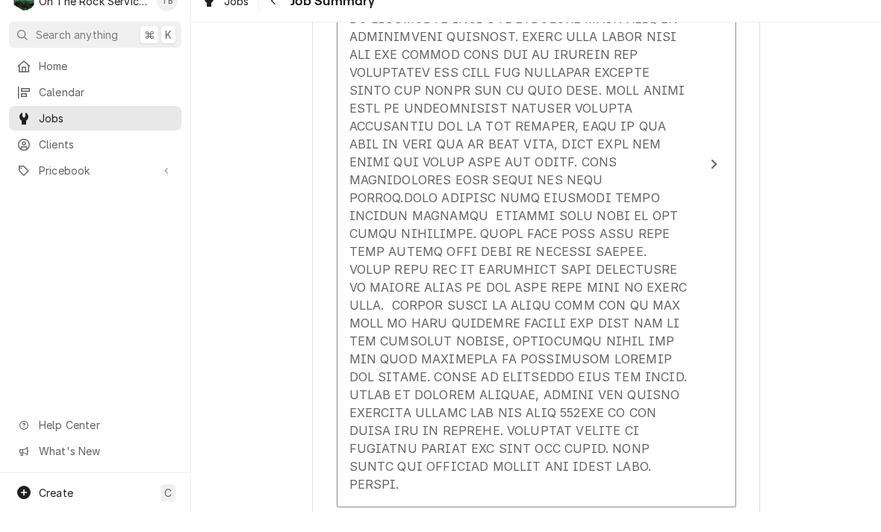
scroll to position [385, 0]
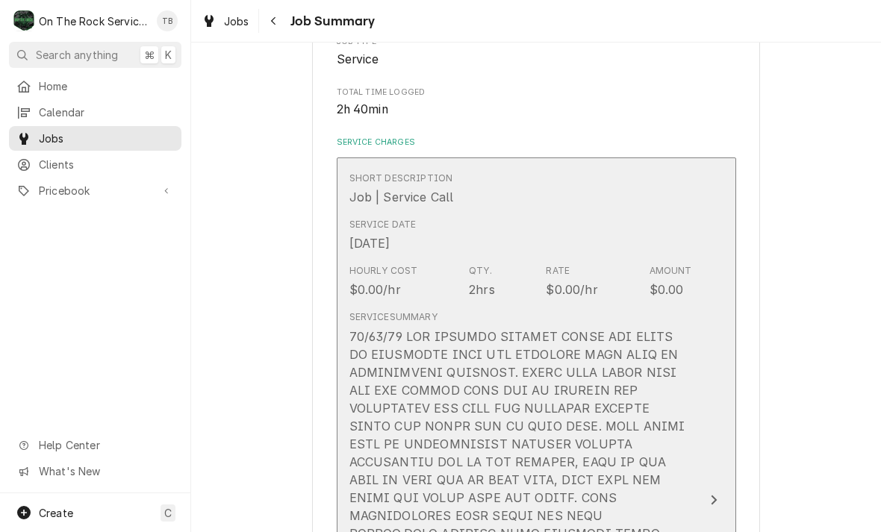
click at [515, 266] on div "Hourly Cost $0.00/hr Qty. 2hrs Rate $0.00/hr Amount $0.00" at bounding box center [520, 281] width 343 height 46
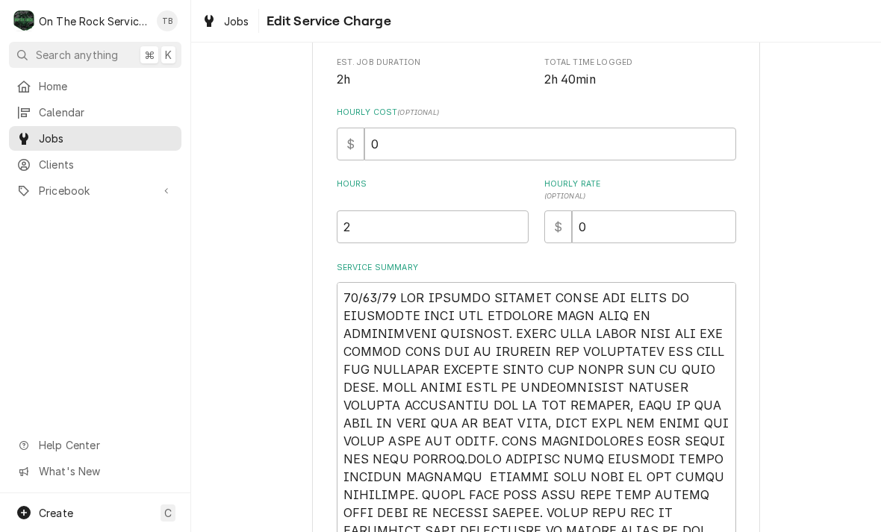
scroll to position [284, 0]
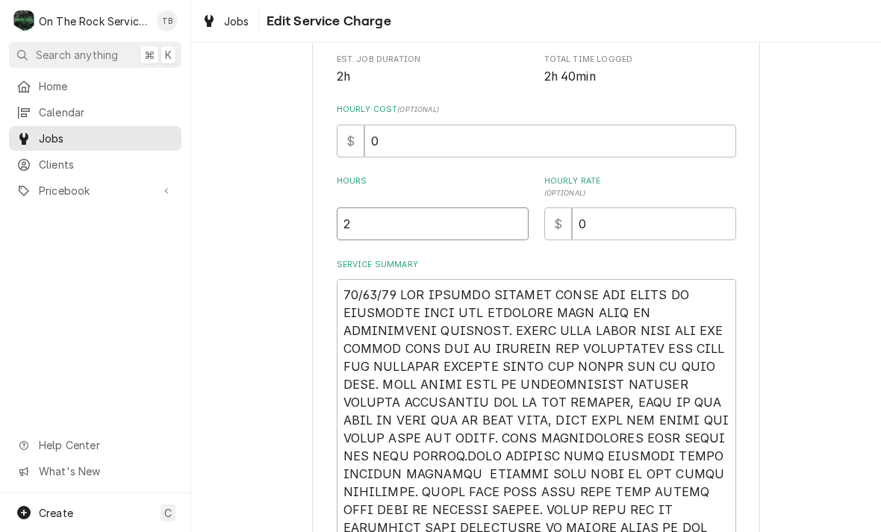
click at [370, 231] on input "2" at bounding box center [433, 224] width 192 height 33
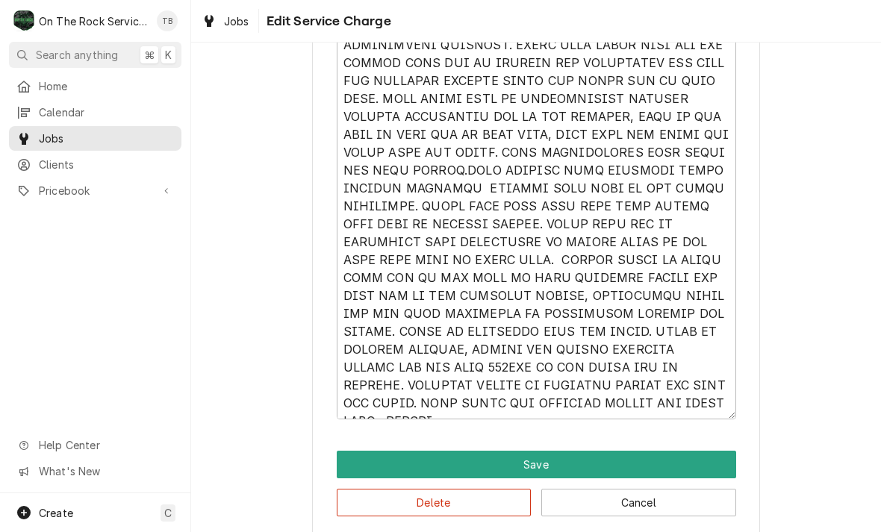
scroll to position [572, 0]
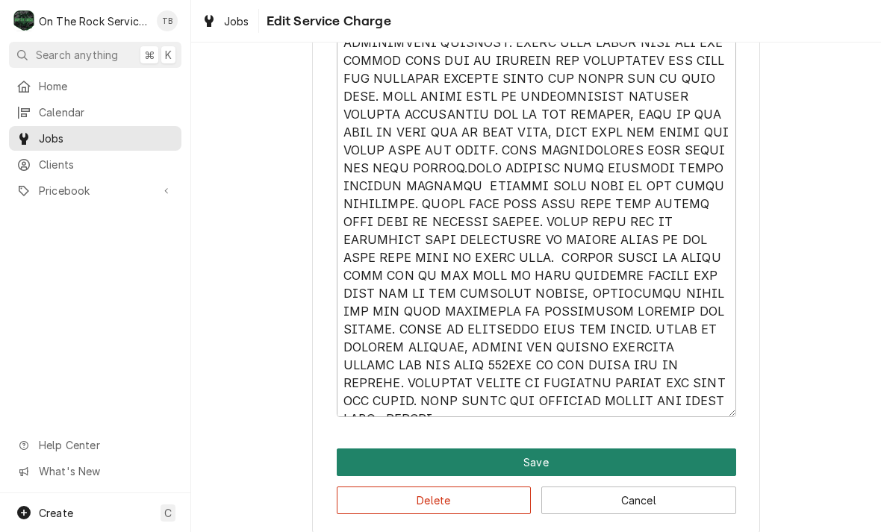
click at [538, 463] on button "Save" at bounding box center [536, 463] width 399 height 28
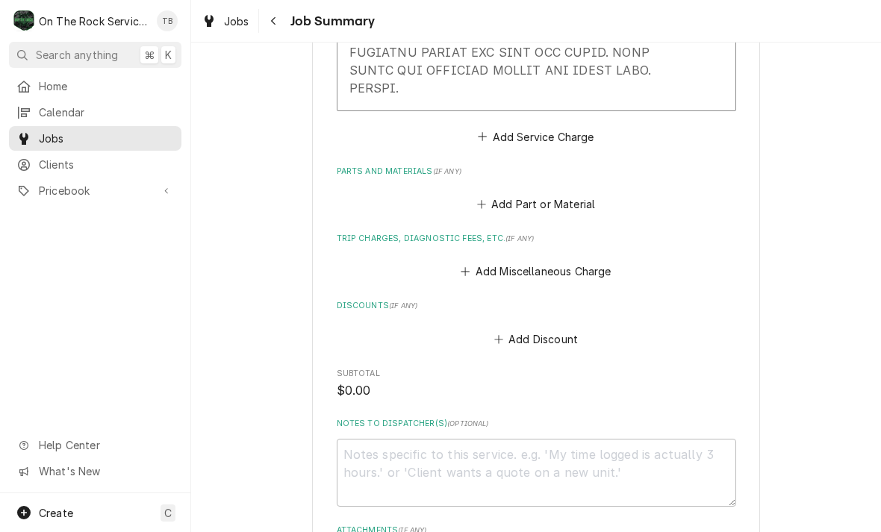
scroll to position [981, 0]
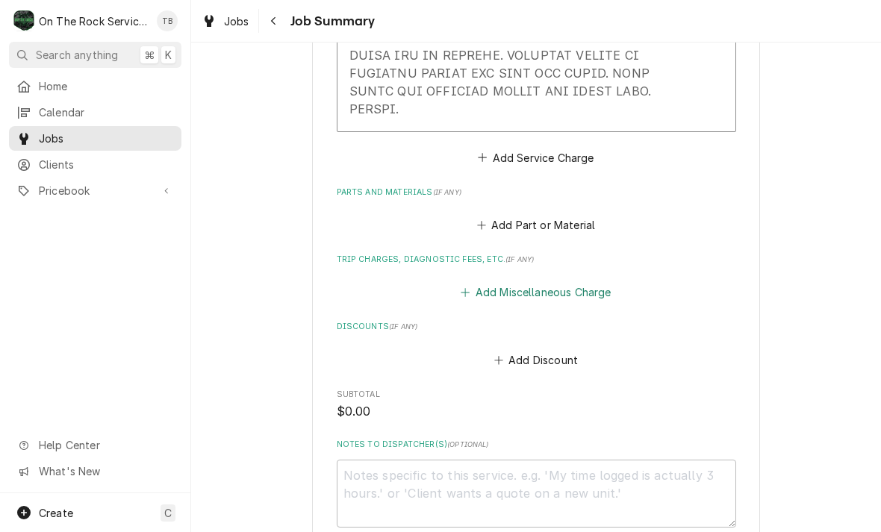
click at [563, 282] on button "Add Miscellaneous Charge" at bounding box center [535, 292] width 155 height 21
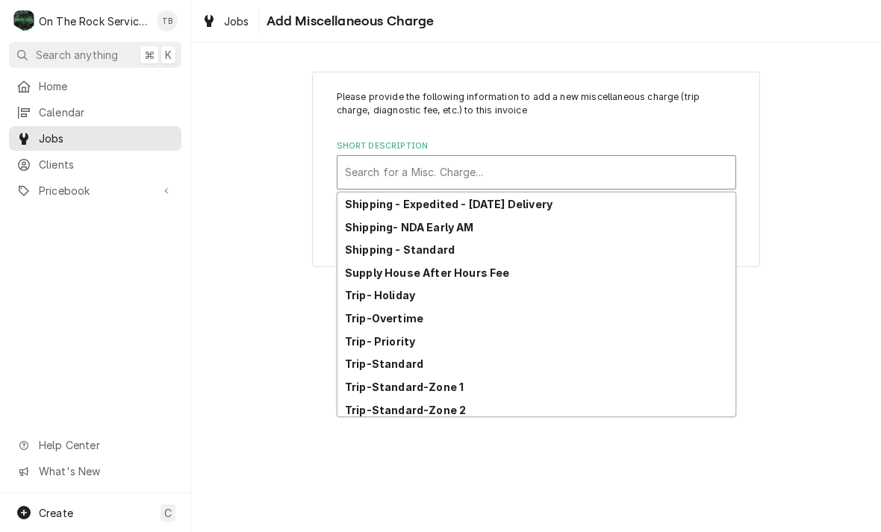
scroll to position [252, 0]
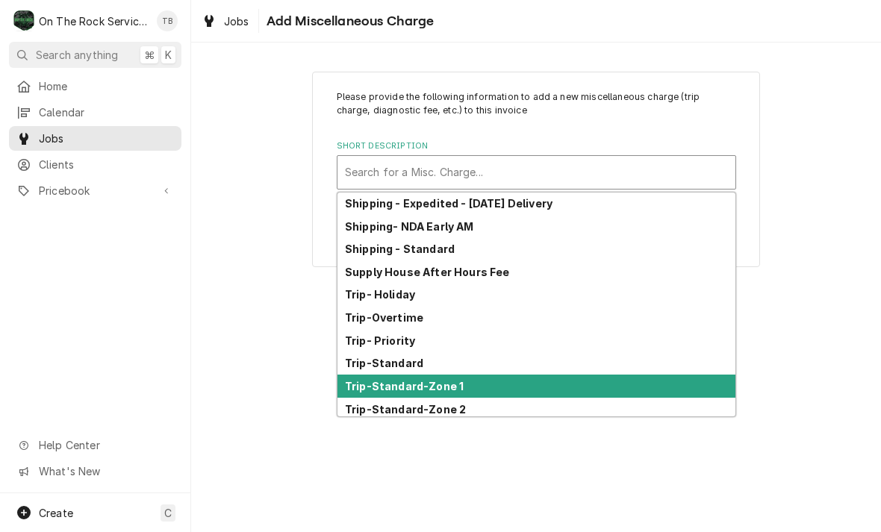
click at [449, 387] on strong "Trip-Standard-Zone 1" at bounding box center [404, 386] width 119 height 13
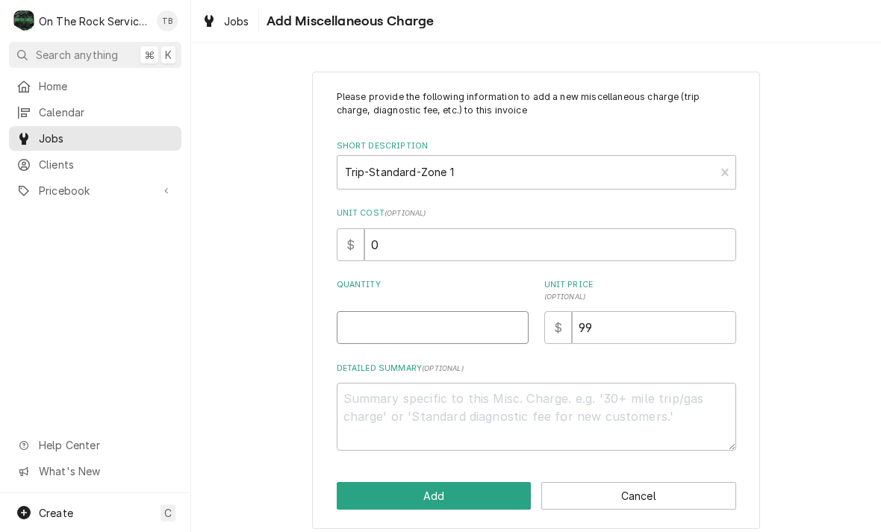
click at [413, 328] on input "Quantity" at bounding box center [433, 327] width 192 height 33
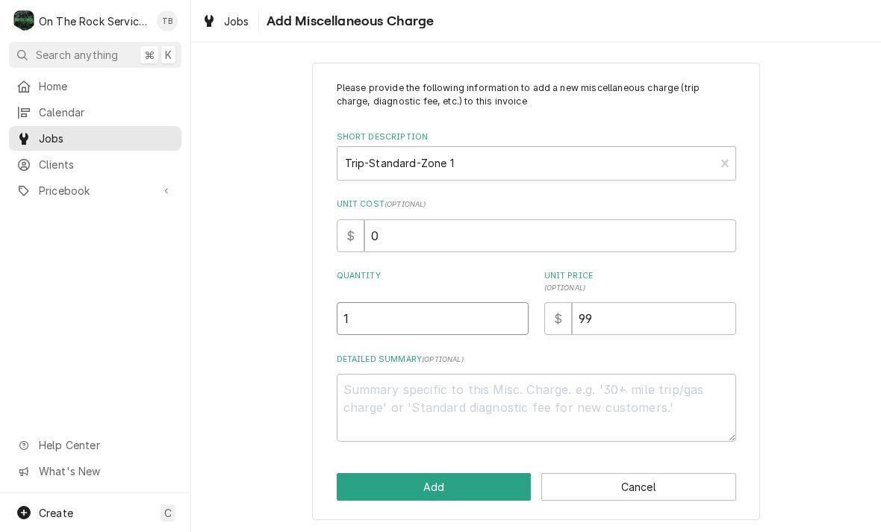
scroll to position [8, 0]
click at [284, 429] on div "Please provide the following information to add a new miscellaneous charge (tri…" at bounding box center [536, 292] width 690 height 484
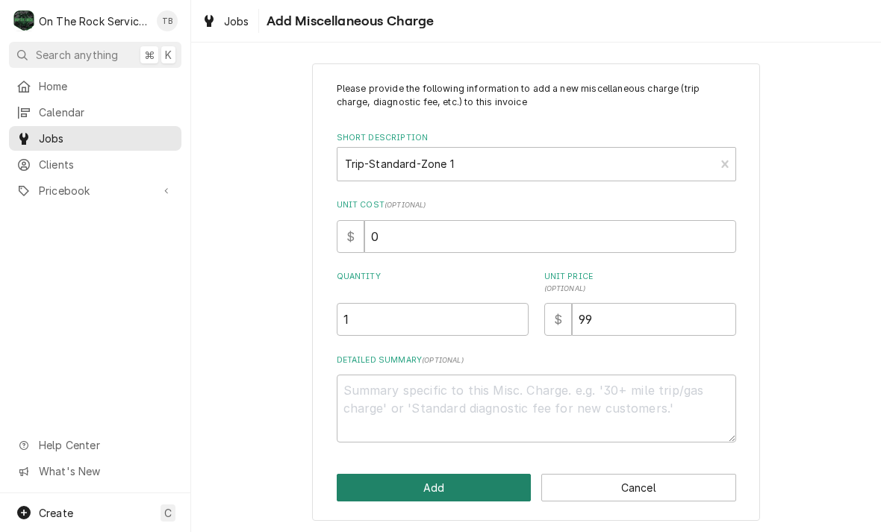
click at [429, 487] on button "Add" at bounding box center [434, 488] width 195 height 28
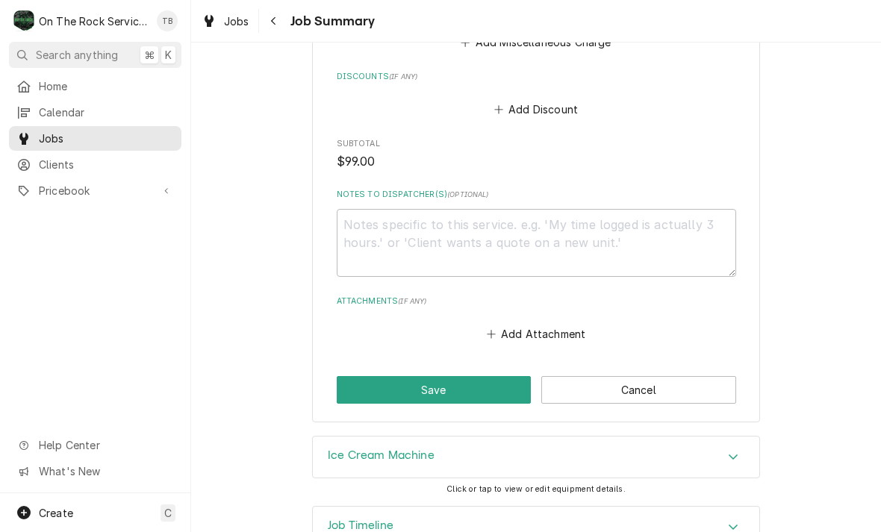
scroll to position [1348, 0]
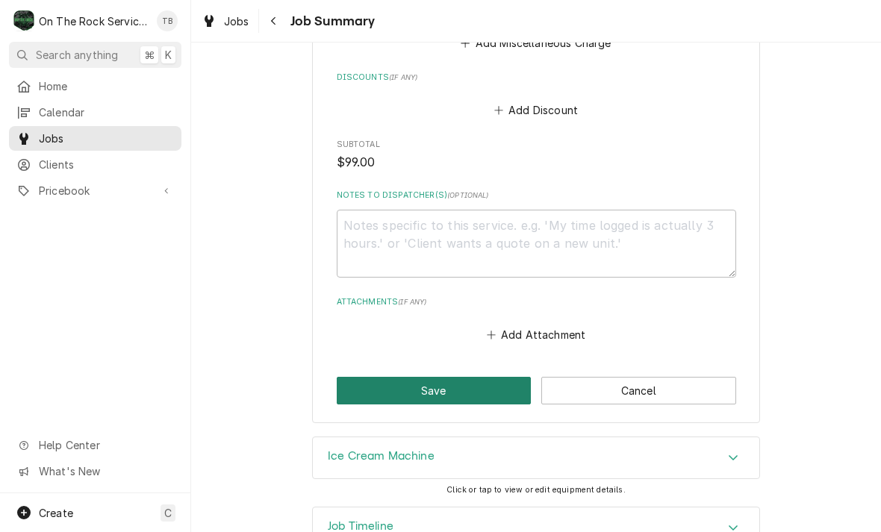
click at [446, 377] on button "Save" at bounding box center [434, 391] width 195 height 28
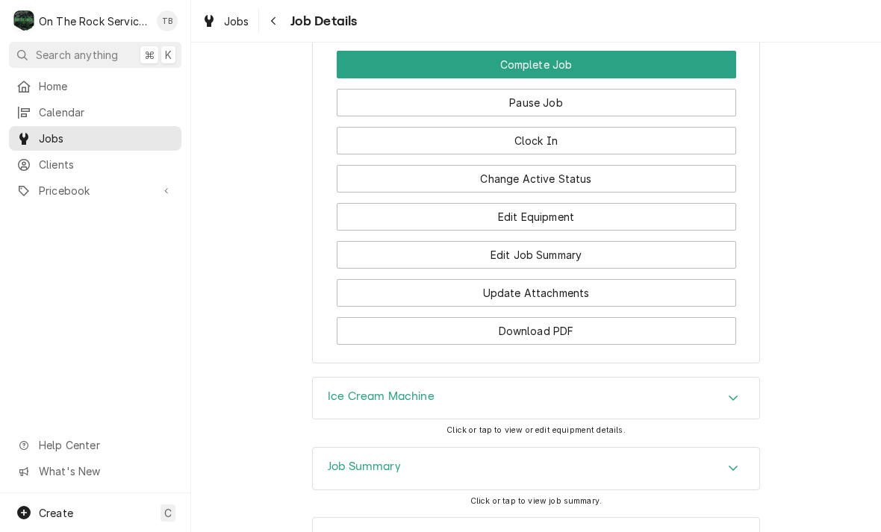
scroll to position [1822, 0]
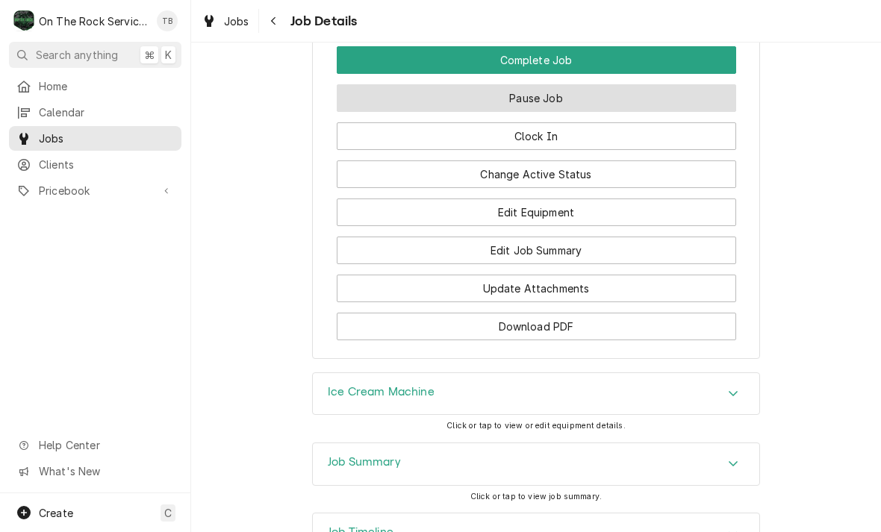
click at [558, 90] on button "Pause Job" at bounding box center [536, 98] width 399 height 28
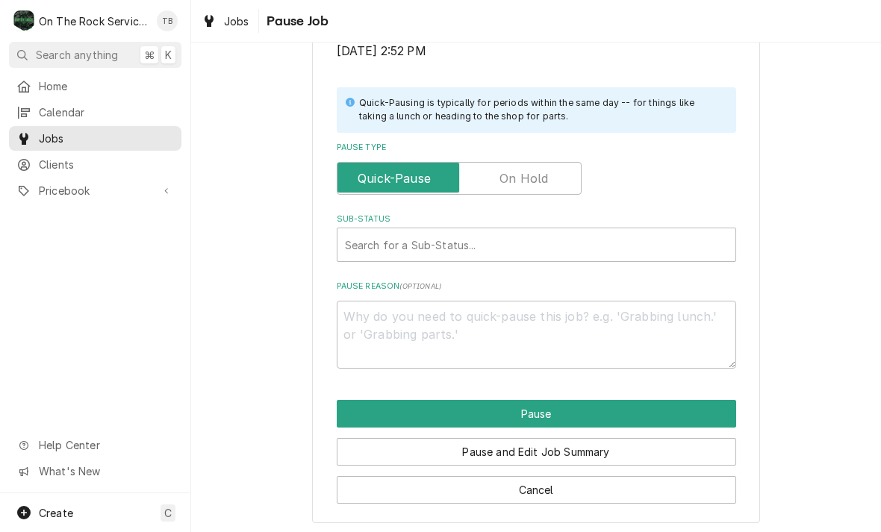
scroll to position [300, 0]
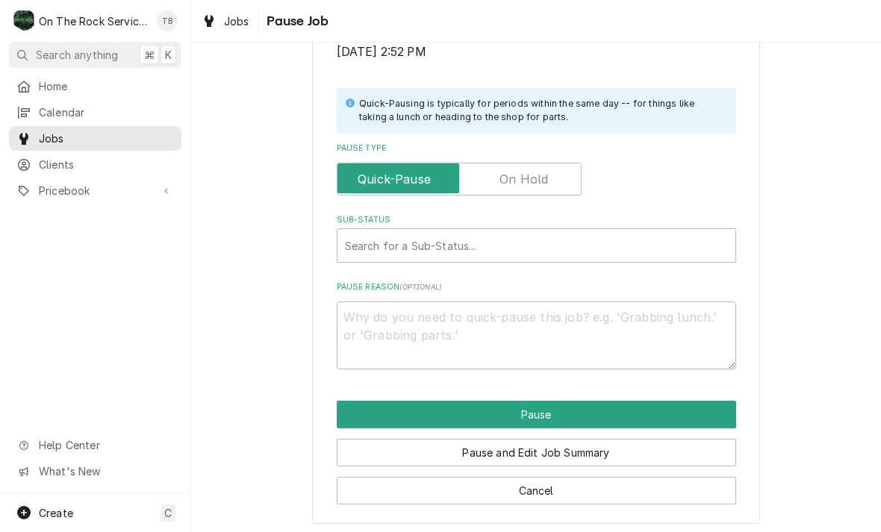
click at [526, 179] on label "Pause Type" at bounding box center [459, 179] width 245 height 33
click at [526, 179] on input "Pause Type" at bounding box center [458, 179] width 231 height 33
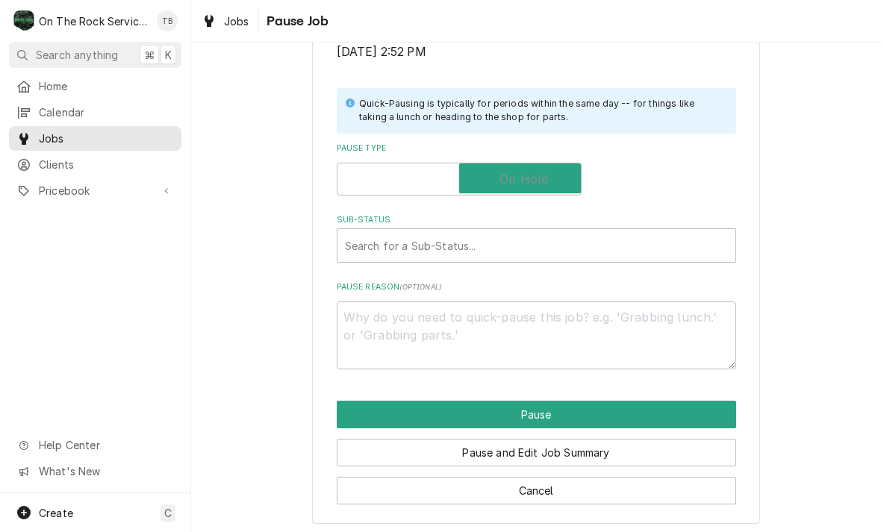
checkbox input "true"
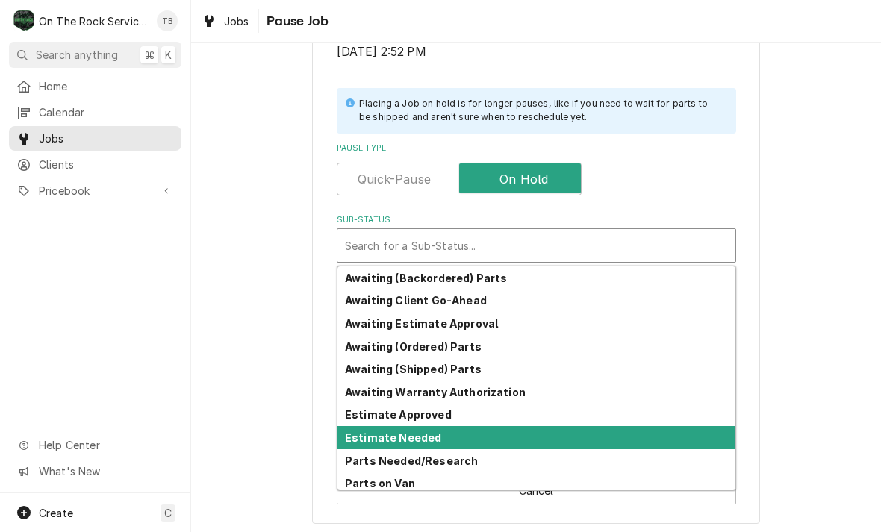
click at [434, 432] on strong "Estimate Needed" at bounding box center [393, 438] width 96 height 13
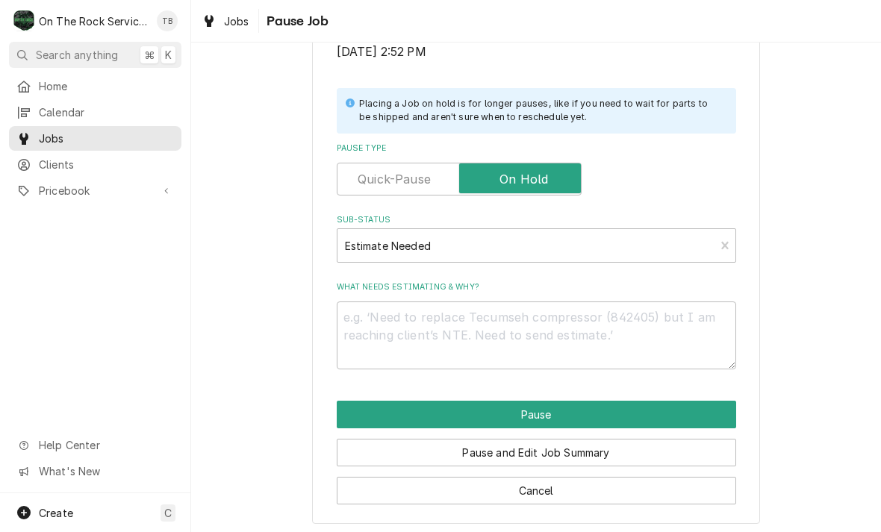
scroll to position [282, 0]
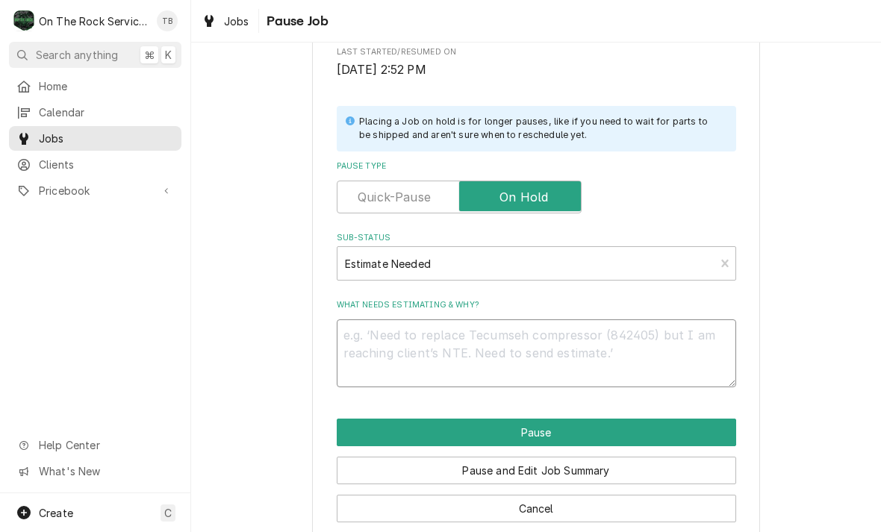
click at [388, 345] on textarea "What needs estimating & why?" at bounding box center [536, 354] width 399 height 68
type textarea "x"
type textarea "G"
type textarea "x"
type textarea "GA"
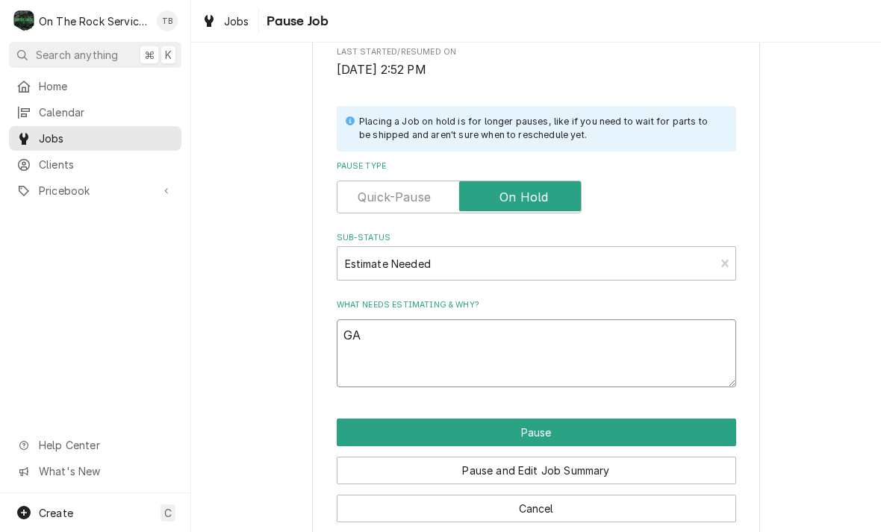
type textarea "x"
type textarea "GAS"
type textarea "x"
type textarea "GASK"
type textarea "x"
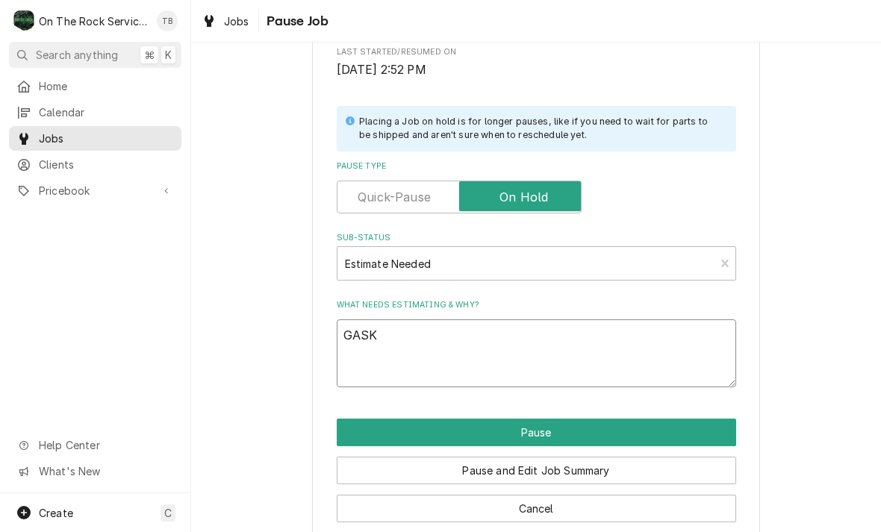
type textarea "GASKE"
type textarea "x"
type textarea "GASKET"
type textarea "x"
type textarea "GASKET,"
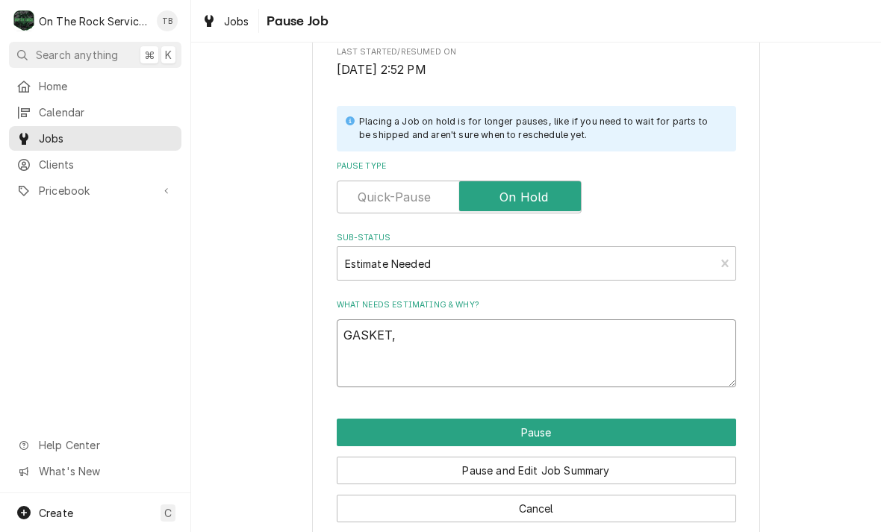
type textarea "x"
type textarea "GASKET,"
type textarea "x"
type textarea "GASKET, M"
type textarea "x"
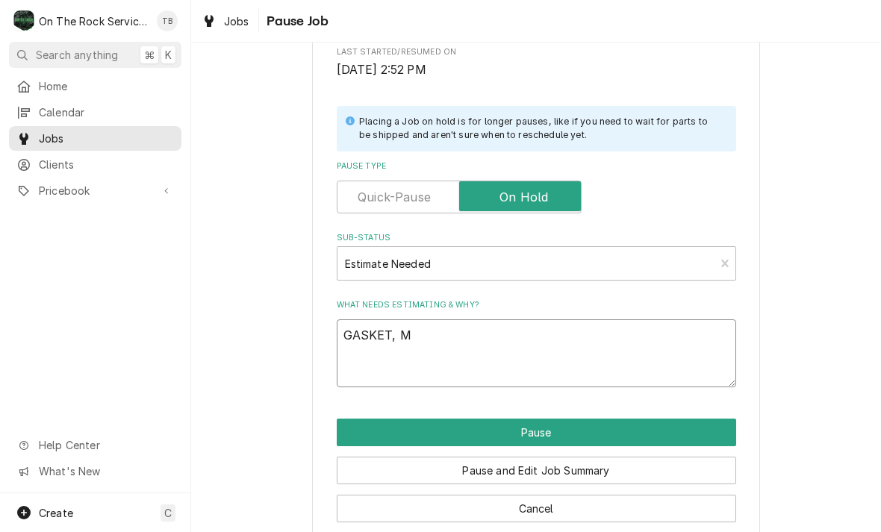
type textarea "GASKET, MO"
type textarea "x"
type textarea "GASKET, MOT"
type textarea "x"
type textarea "GASKET, MOTO"
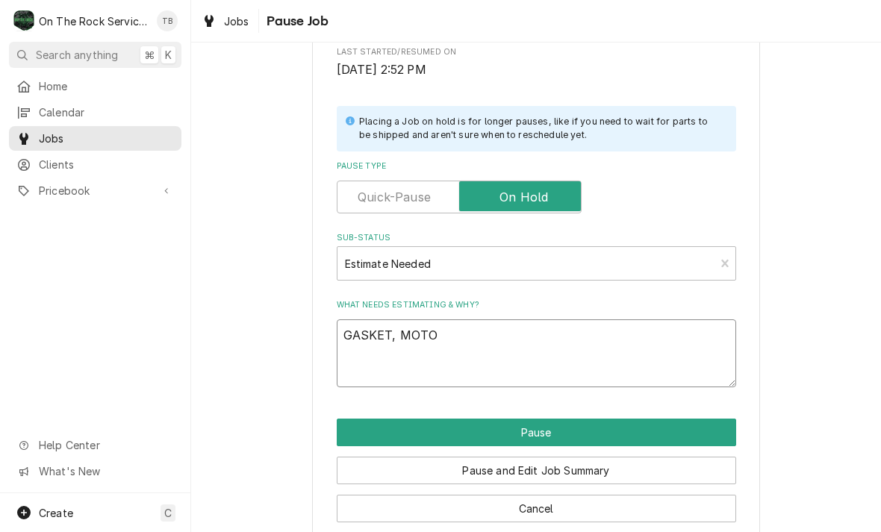
type textarea "x"
type textarea "GASKET, MOTOR"
type textarea "x"
type textarea "GASKET, MOTOR"
type textarea "x"
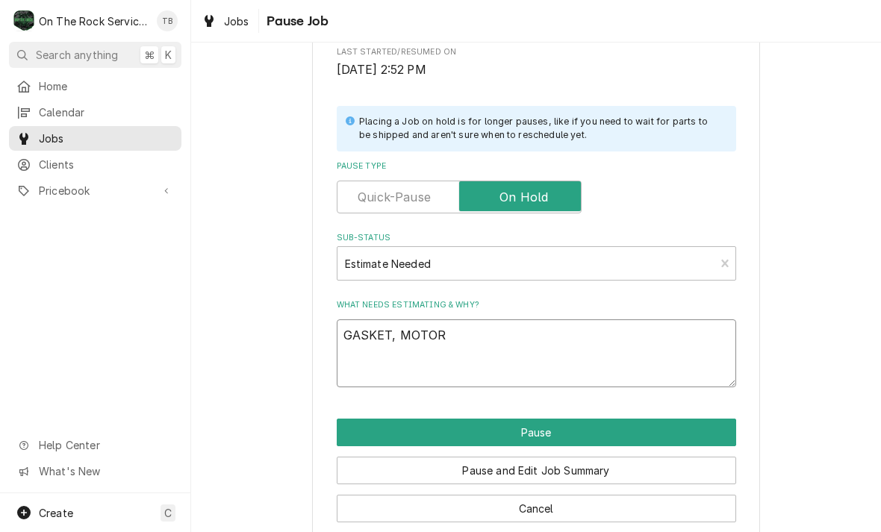
type textarea "GASKET, MOTOR A"
type textarea "x"
type textarea "GASKET, MOTOR AN"
type textarea "x"
type textarea "GASKET, MOTOR AND"
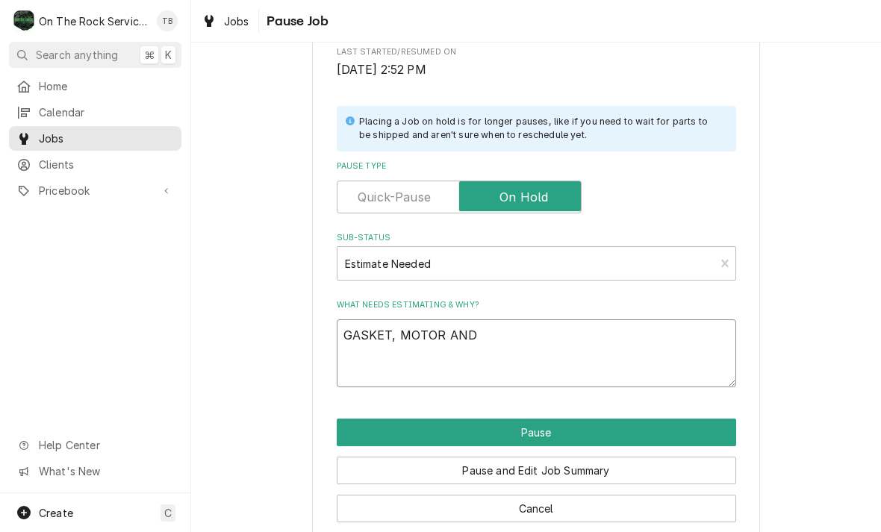
type textarea "x"
type textarea "GASKET, MOTOR AND"
type textarea "x"
type textarea "GASKET, MOTOR AND BA"
type textarea "x"
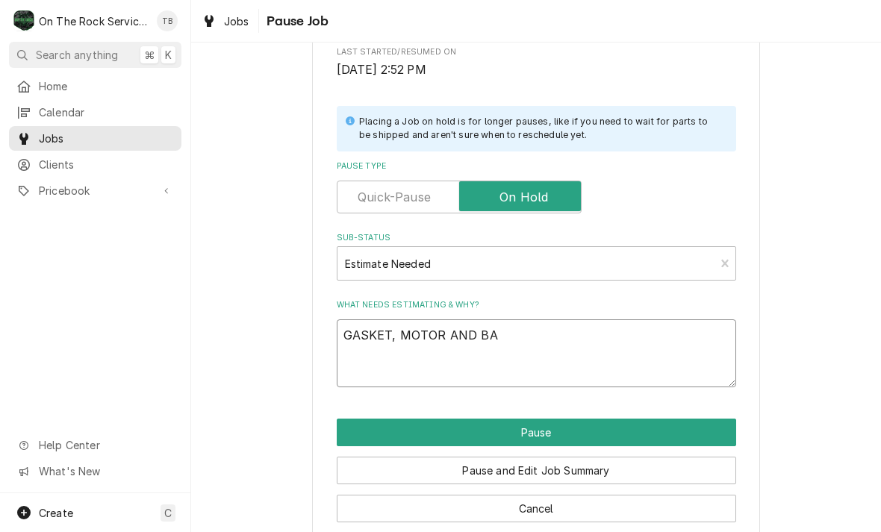
type textarea "GASKET, MOTOR AND BAR"
type textarea "x"
type textarea "GASKET, MOTOR AND BARRE"
type textarea "x"
type textarea "GASKET, MOTOR AND BARREL"
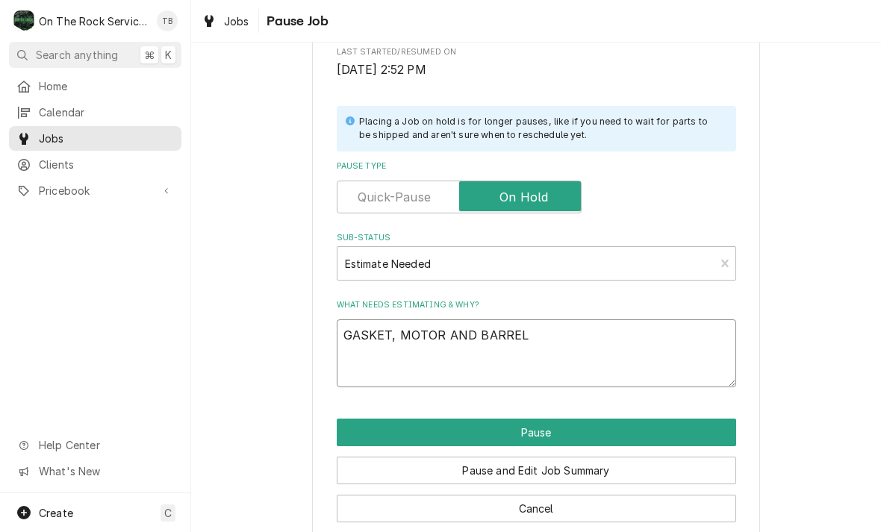
type textarea "x"
type textarea "GASKET, MOTOR AND BARREL"
type textarea "x"
type textarea "GASKET, MOTOR AND BARREL P"
type textarea "x"
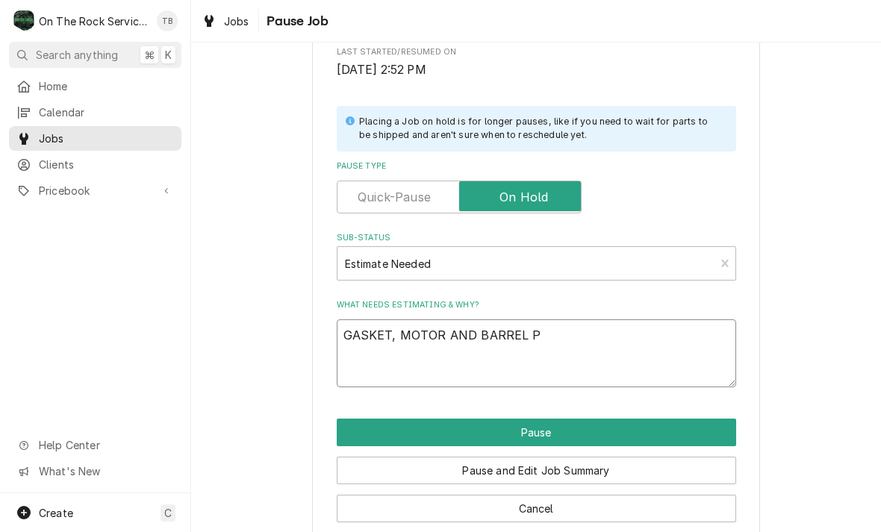
type textarea "GASKET, MOTOR AND BARREL PR"
type textarea "x"
type textarea "GASKET, MOTOR AND BARREL PRE"
type textarea "x"
type textarea "GASKET, MOTOR AND BARREL PRES"
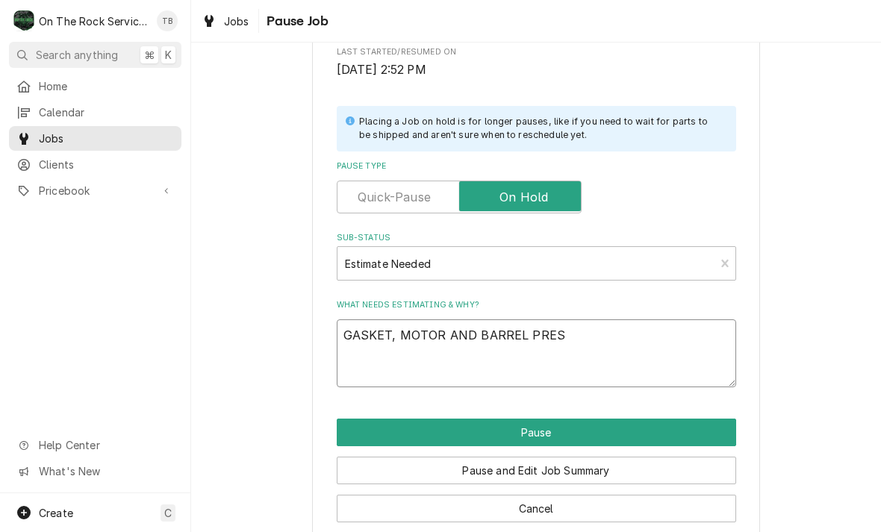
type textarea "x"
type textarea "GASKET, MOTOR AND BARREL PRESS"
type textarea "x"
type textarea "GASKET, MOTOR AND BARREL PRESSR"
type textarea "x"
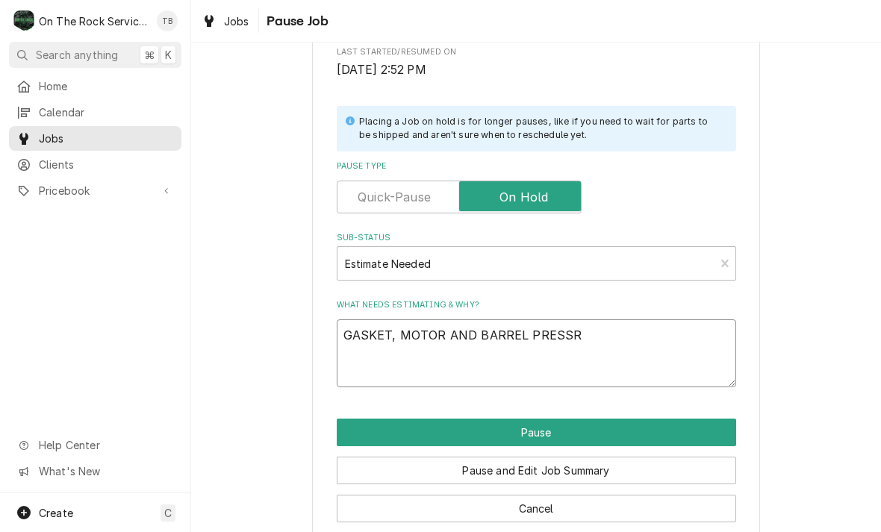
type textarea "GASKET, MOTOR AND BARREL PRESSRE"
type textarea "x"
type textarea "GASKET, MOTOR AND BARREL PRESSRE"
type textarea "x"
type textarea "GASKET, MOTOR AND BARREL PRESSRE C"
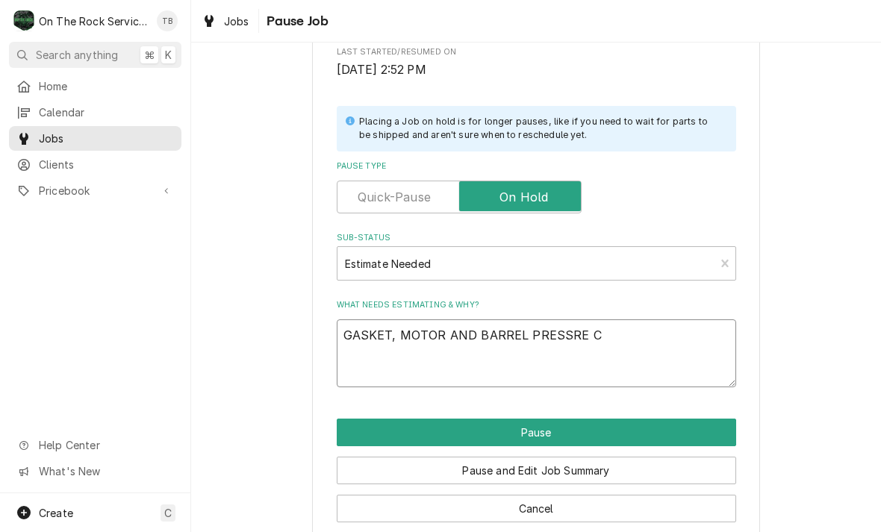
type textarea "x"
type textarea "GASKET, MOTOR AND BARREL PRESSRE CON"
type textarea "x"
type textarea "GASKET, MOTOR AND BARREL PRESSRE CONT"
type textarea "x"
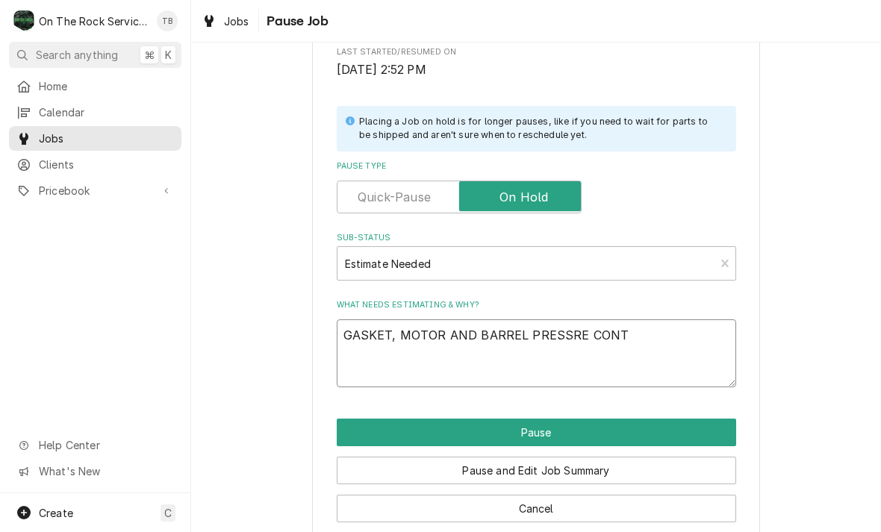
type textarea "GASKET, MOTOR AND BARREL PRESSRE CONTR"
type textarea "x"
type textarea "GASKET, MOTOR AND BARREL PRESSRE CONTRO"
type textarea "x"
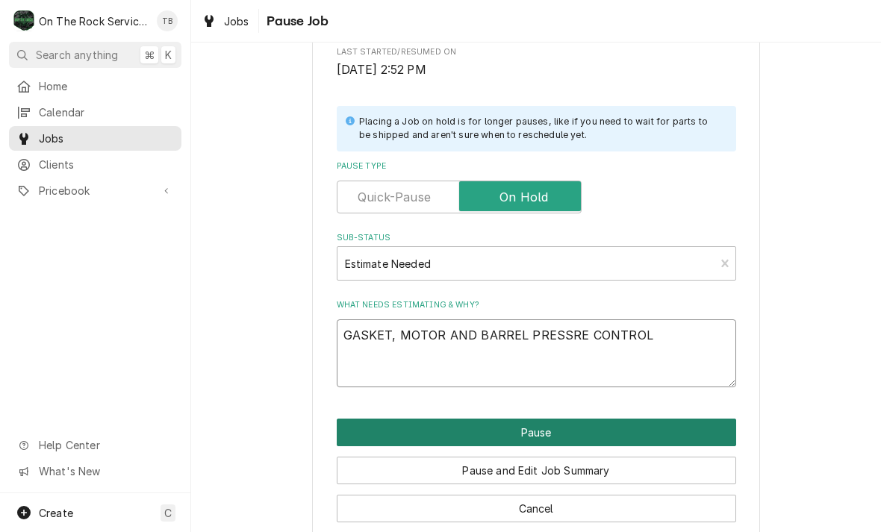
type textarea "GASKET, MOTOR AND BARREL PRESSRE CONTROL"
click at [520, 434] on button "Pause" at bounding box center [536, 433] width 399 height 28
type textarea "x"
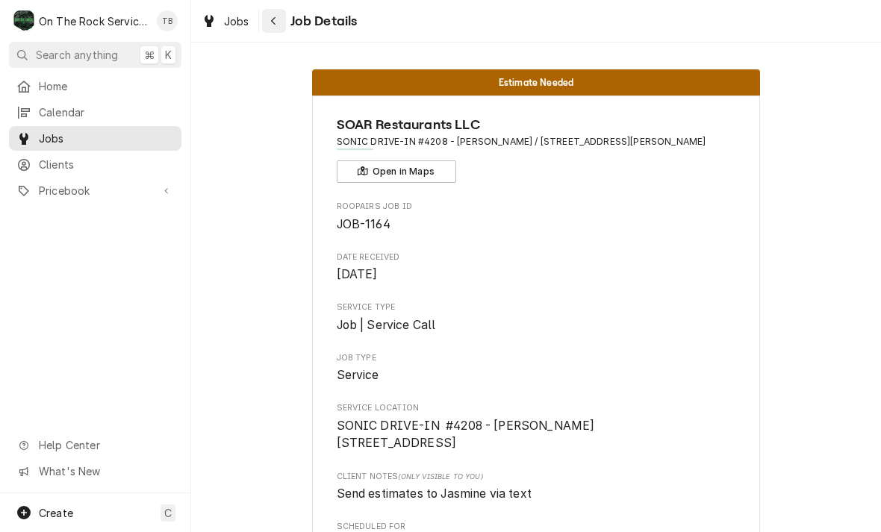
click at [284, 22] on button "Navigate back" at bounding box center [274, 21] width 24 height 24
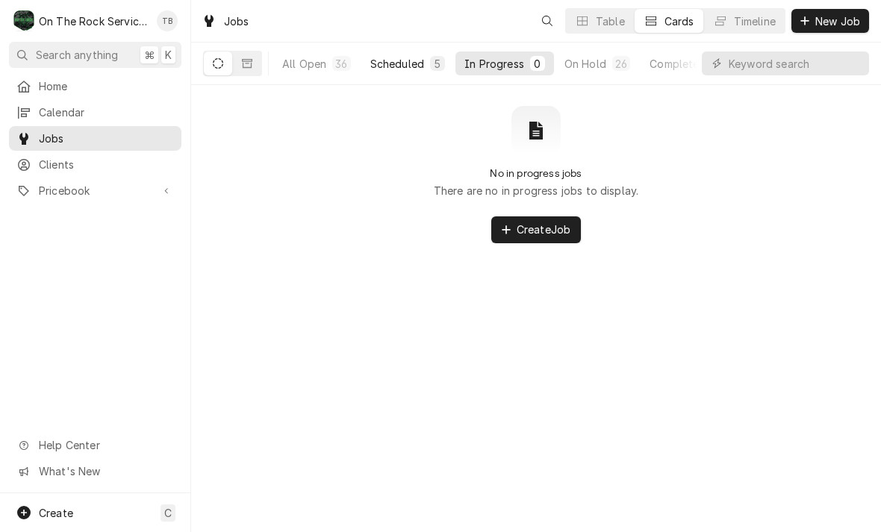
click at [414, 68] on div "Scheduled" at bounding box center [397, 64] width 54 height 16
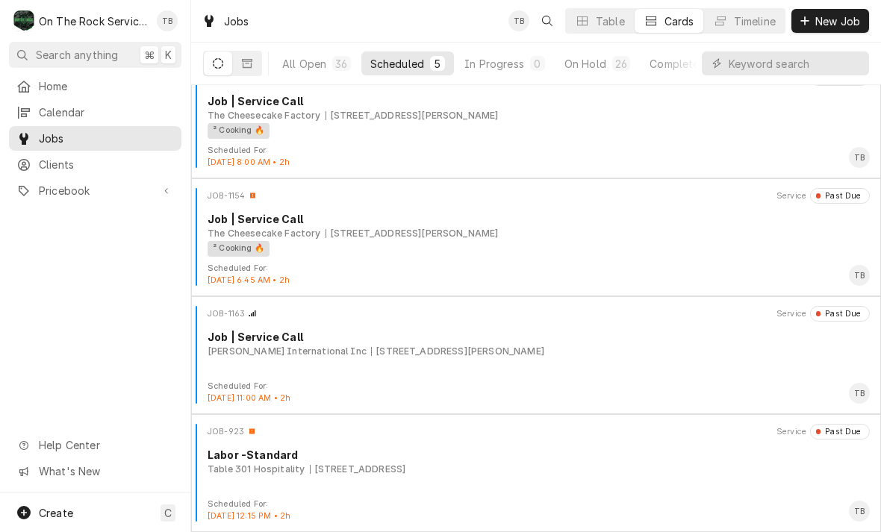
scroll to position [143, 0]
